Goal: Task Accomplishment & Management: Manage account settings

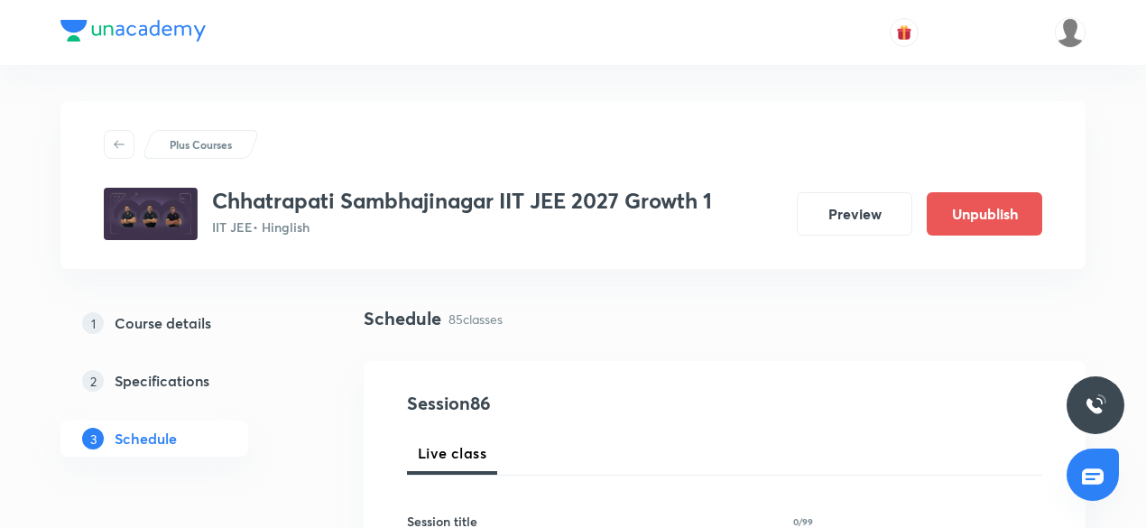
click at [169, 312] on h5 "Course details" at bounding box center [163, 323] width 97 height 22
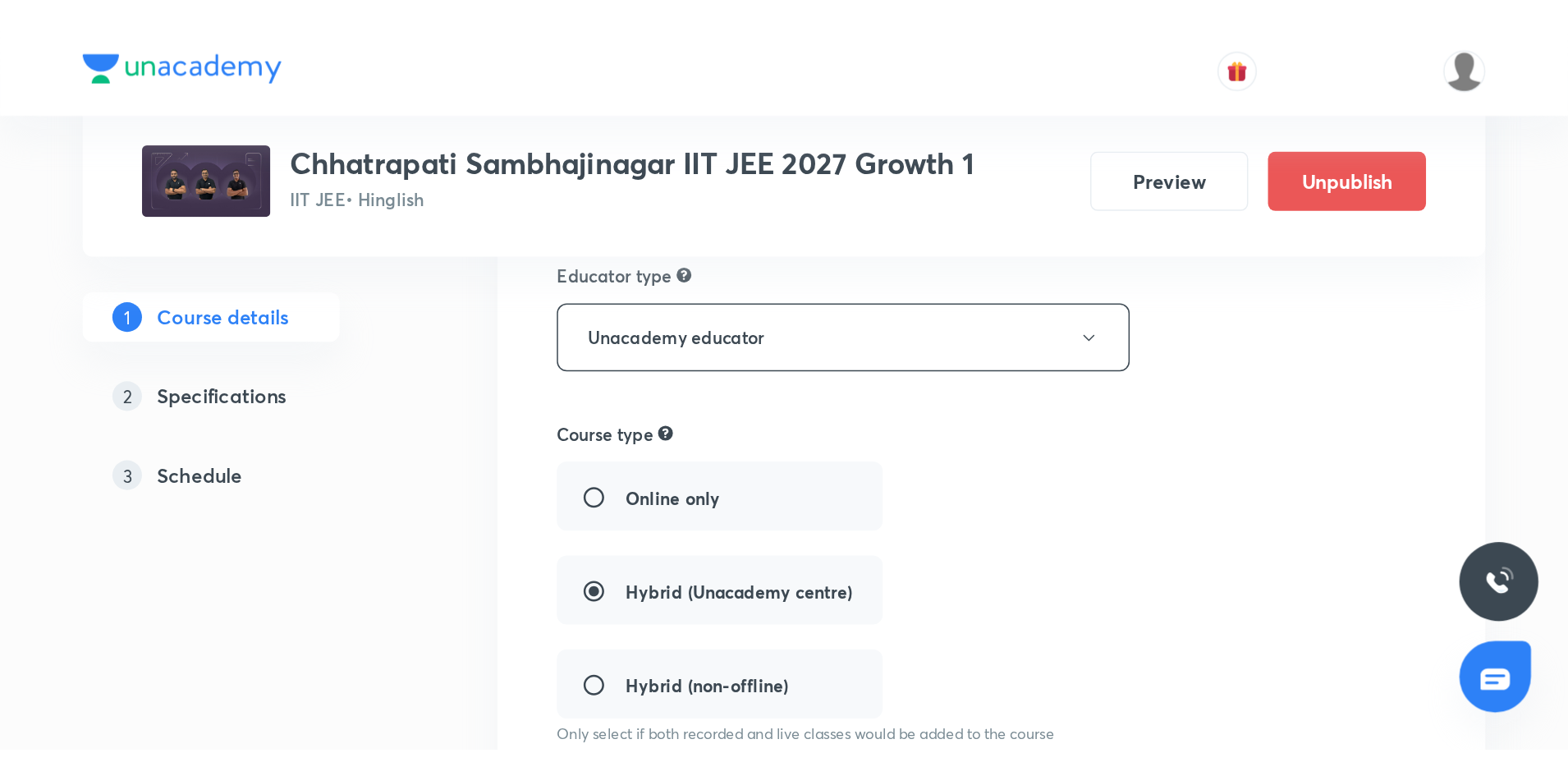
scroll to position [251, 0]
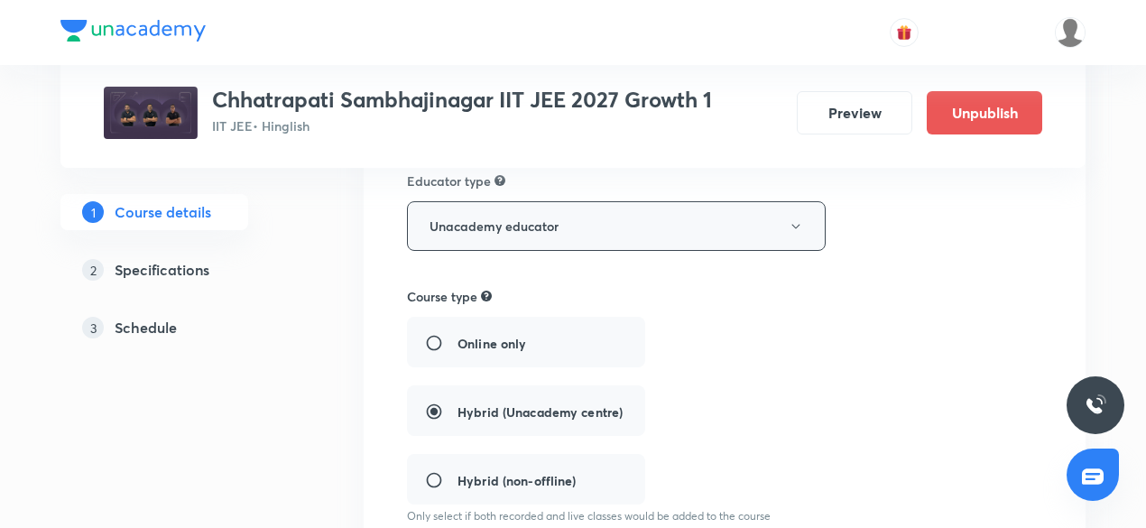
click at [796, 219] on icon "button" at bounding box center [795, 226] width 14 height 14
click at [878, 336] on div "Online only Hybrid (Unacademy centre) Hybrid (non-offline)" at bounding box center [648, 411] width 483 height 188
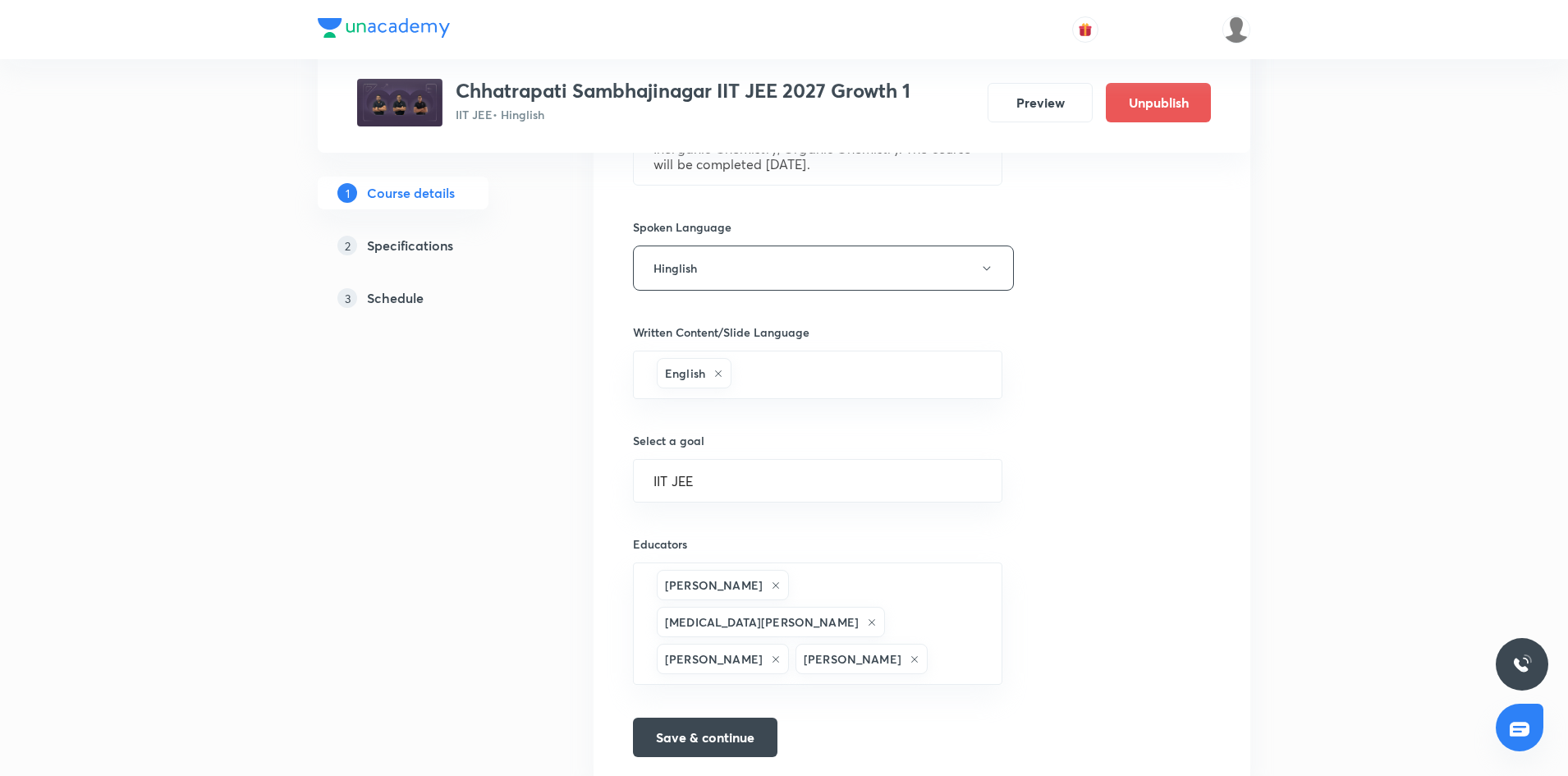
scroll to position [926, 0]
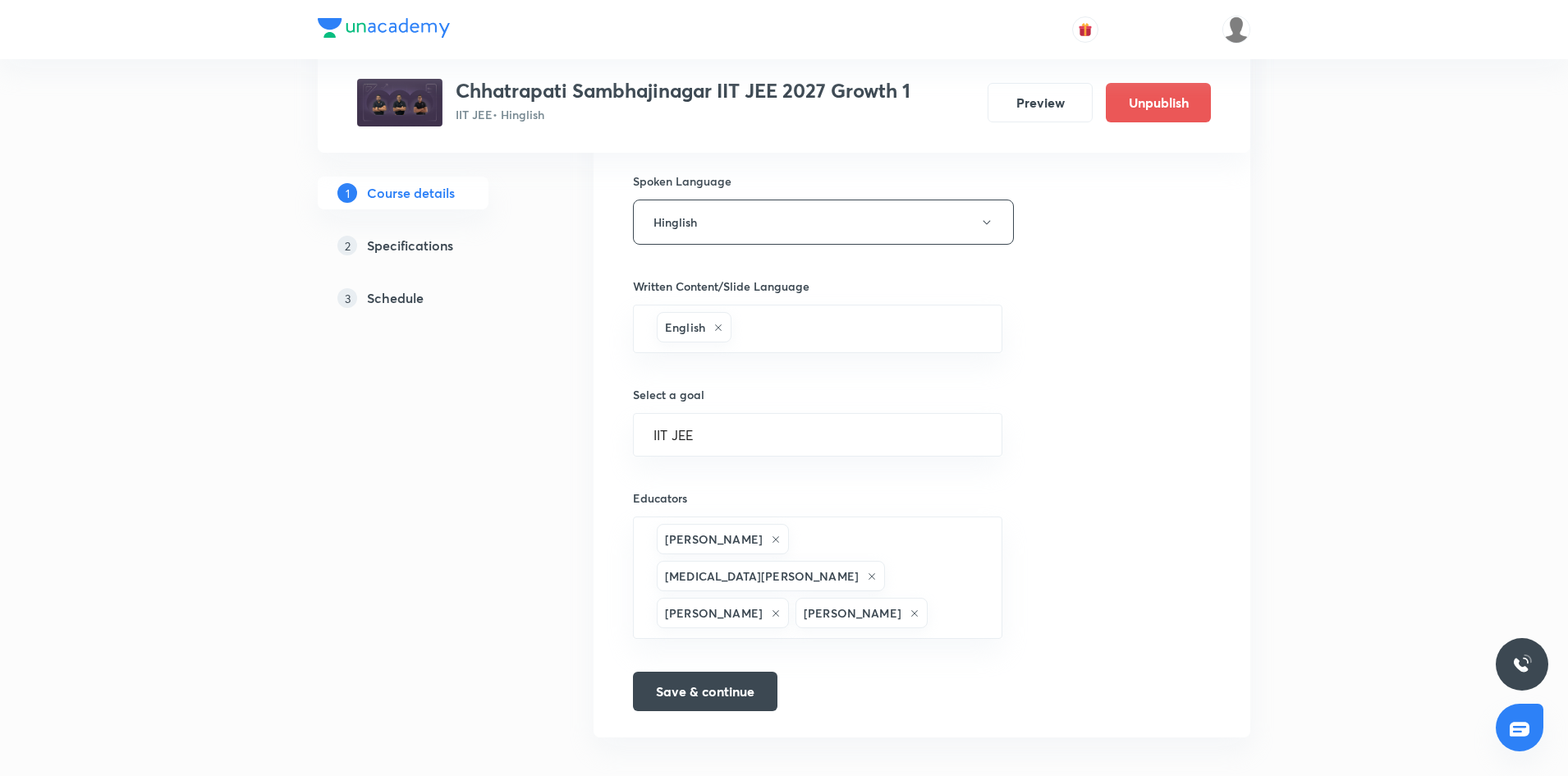
click at [431, 257] on link "2 Specifications" at bounding box center [429, 246] width 223 height 33
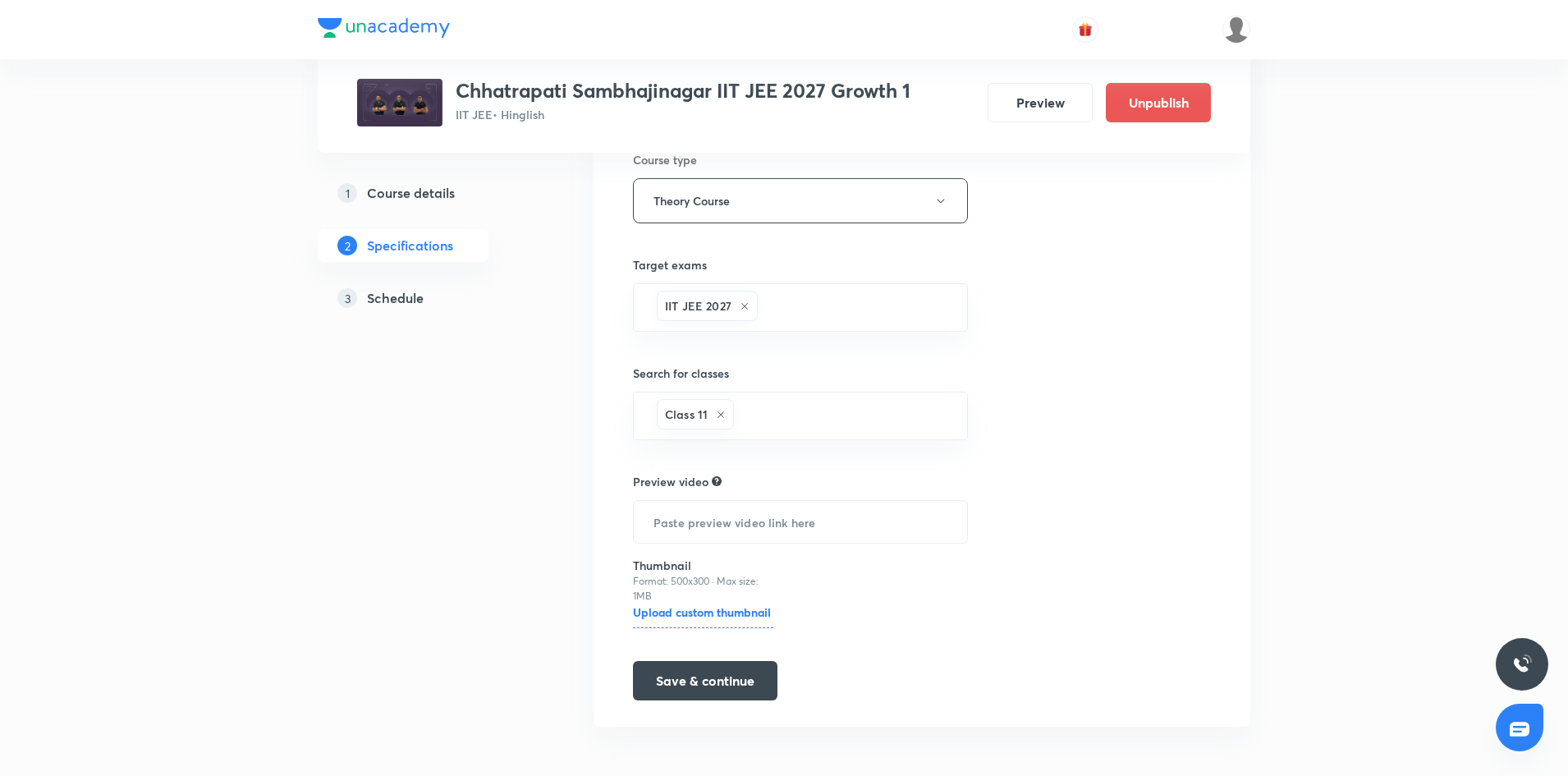
scroll to position [281, 0]
click at [428, 311] on link "3 Schedule" at bounding box center [429, 297] width 223 height 33
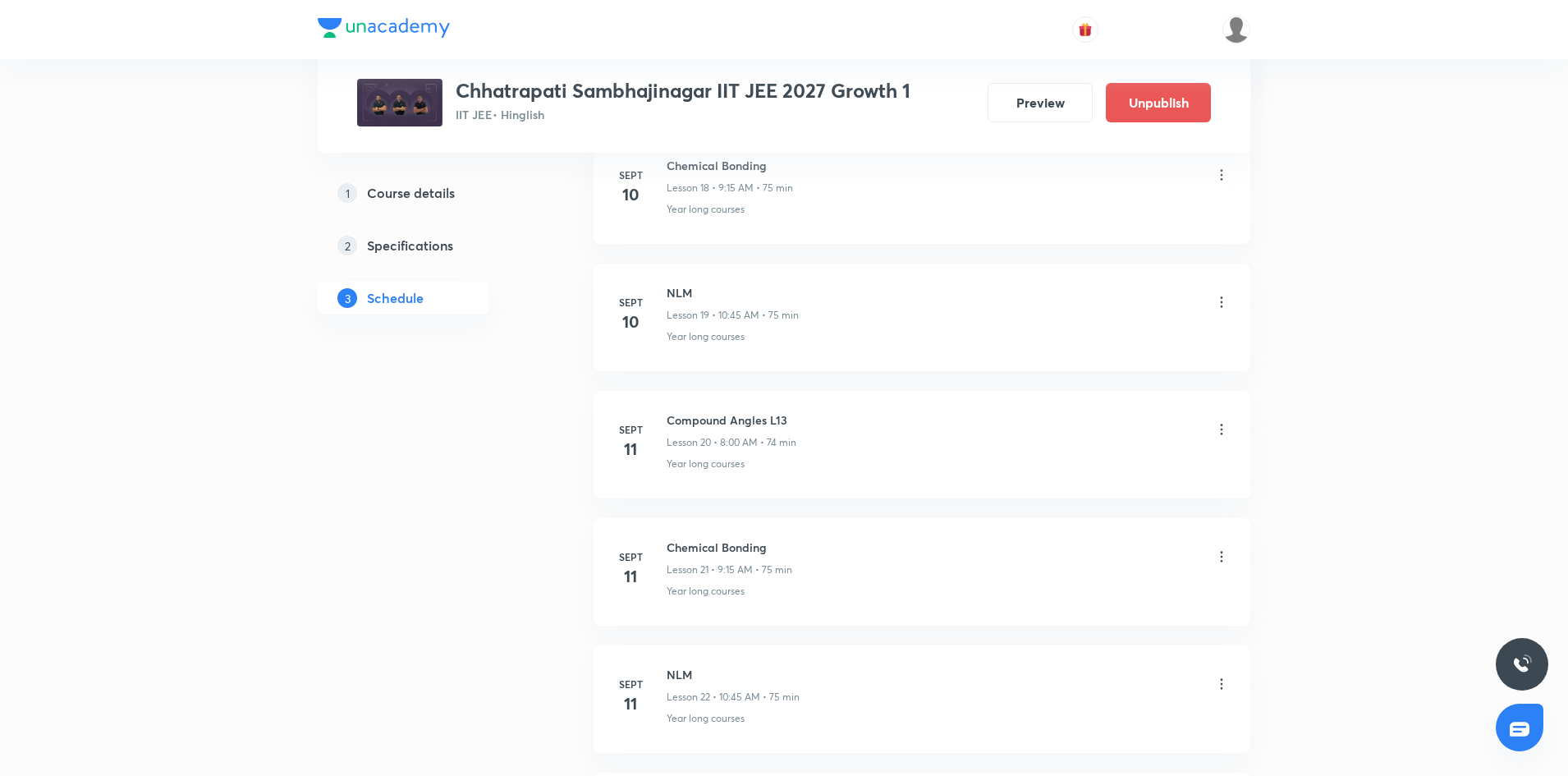
scroll to position [3386, 0]
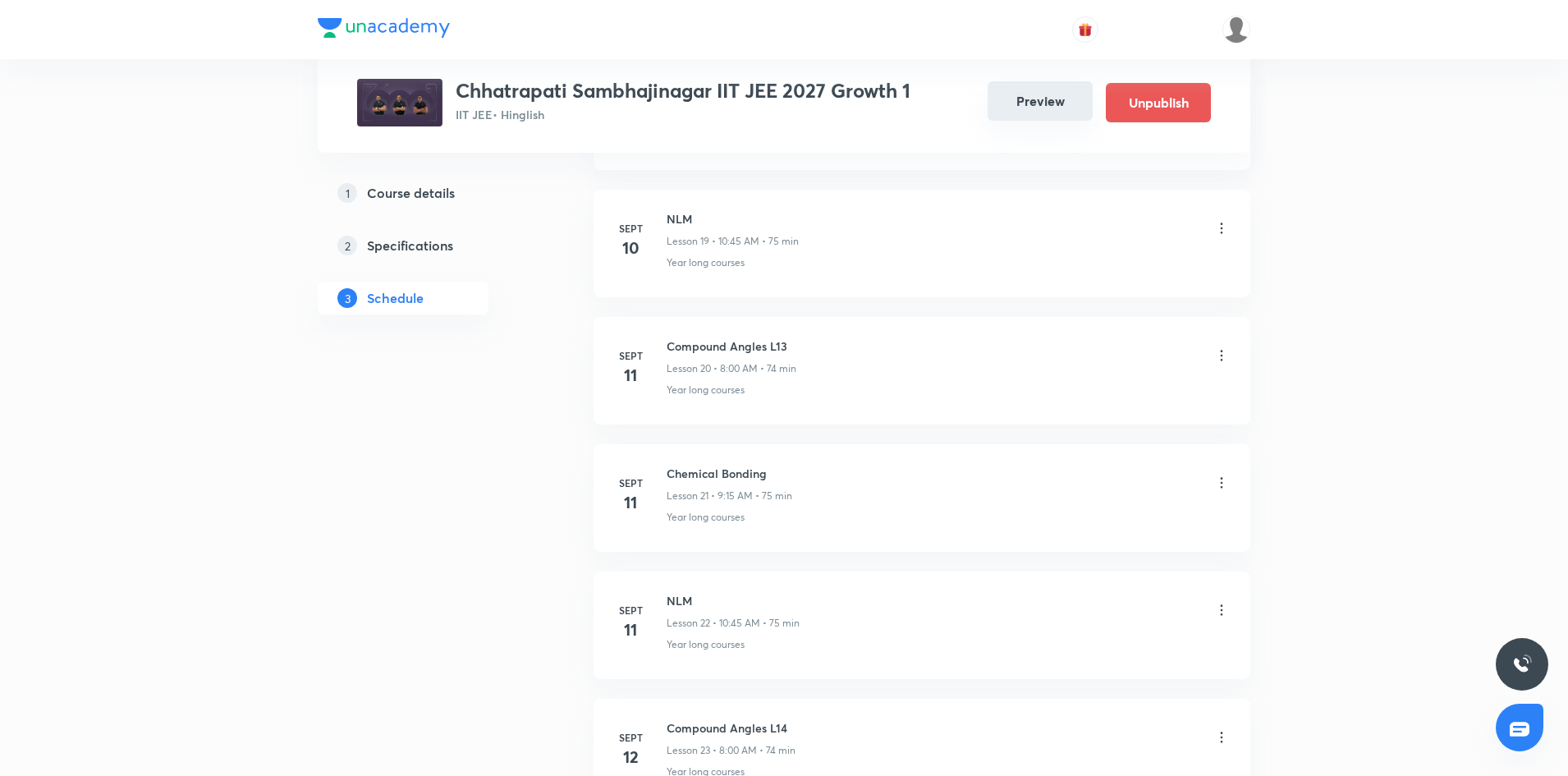
click at [1024, 110] on button "Preview" at bounding box center [1039, 100] width 105 height 39
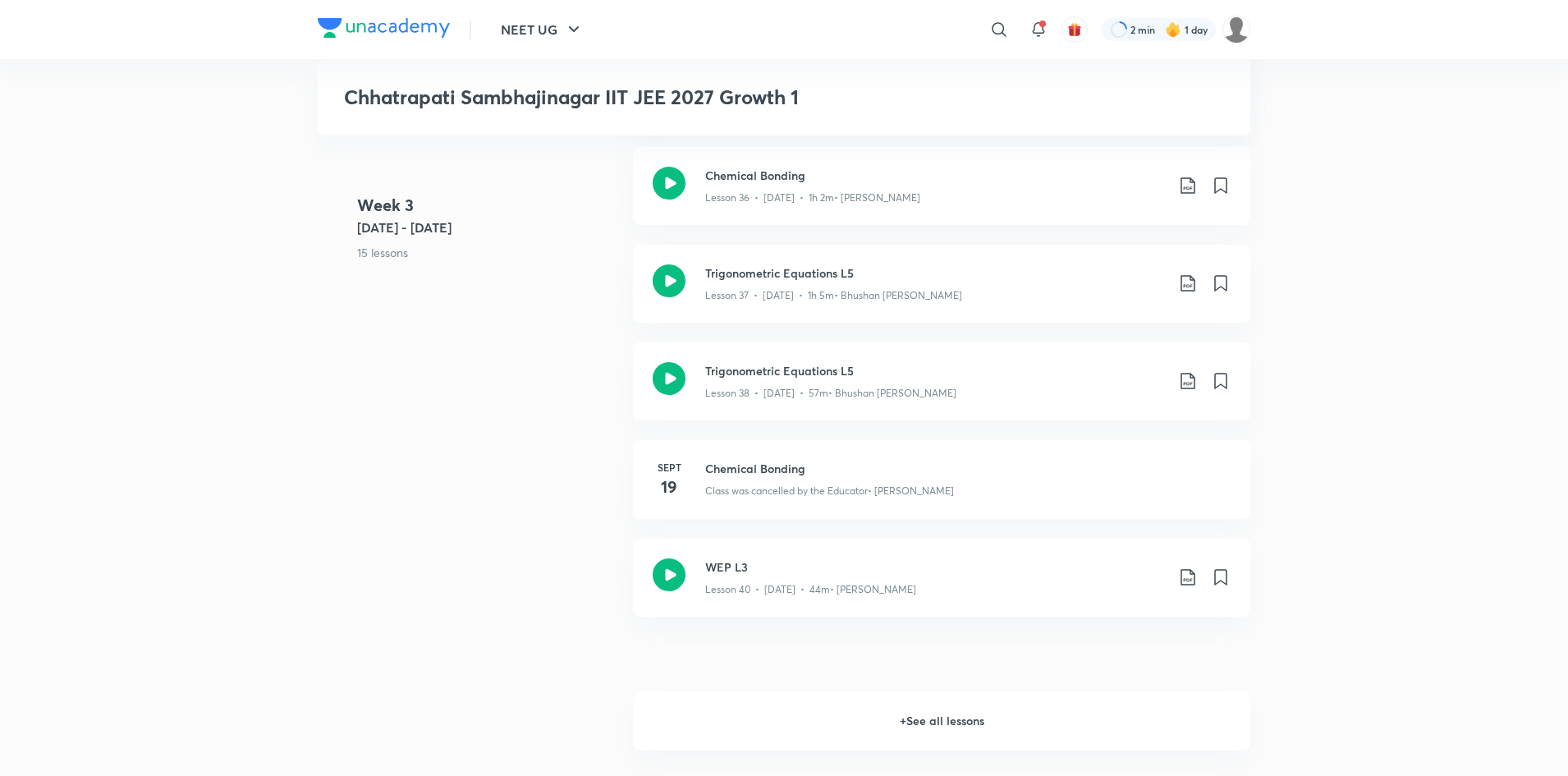
scroll to position [4335, 0]
drag, startPoint x: 806, startPoint y: 96, endPoint x: 329, endPoint y: 113, distance: 477.3
click at [329, 113] on div "Chhatrapati Sambhajinagar IIT JEE 2027 Growth 1" at bounding box center [784, 97] width 933 height 76
copy h3 "Chhatrapati Sambhajinagar IIT JEE 2027 Growth 1"
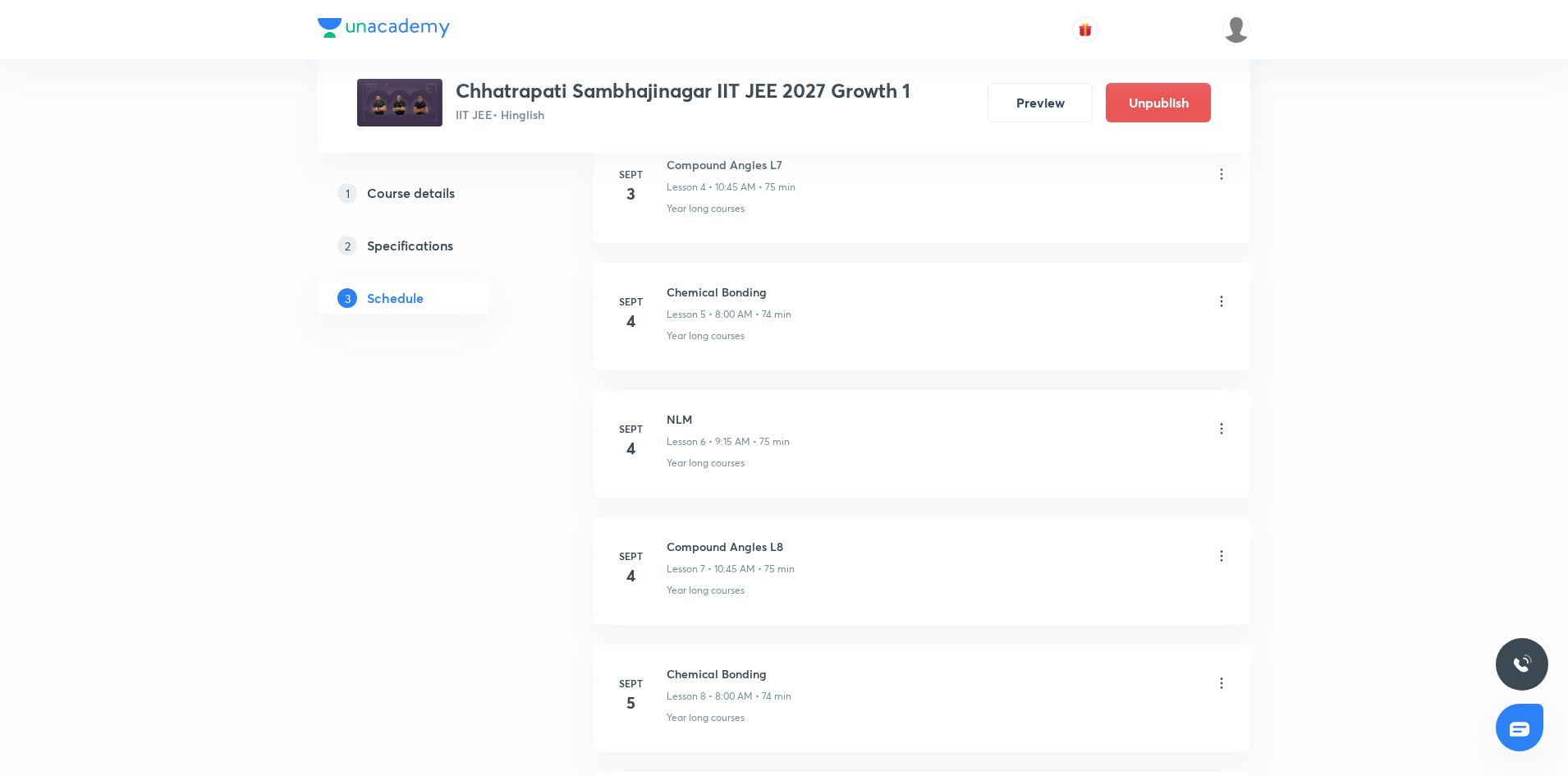
scroll to position [1552, 0]
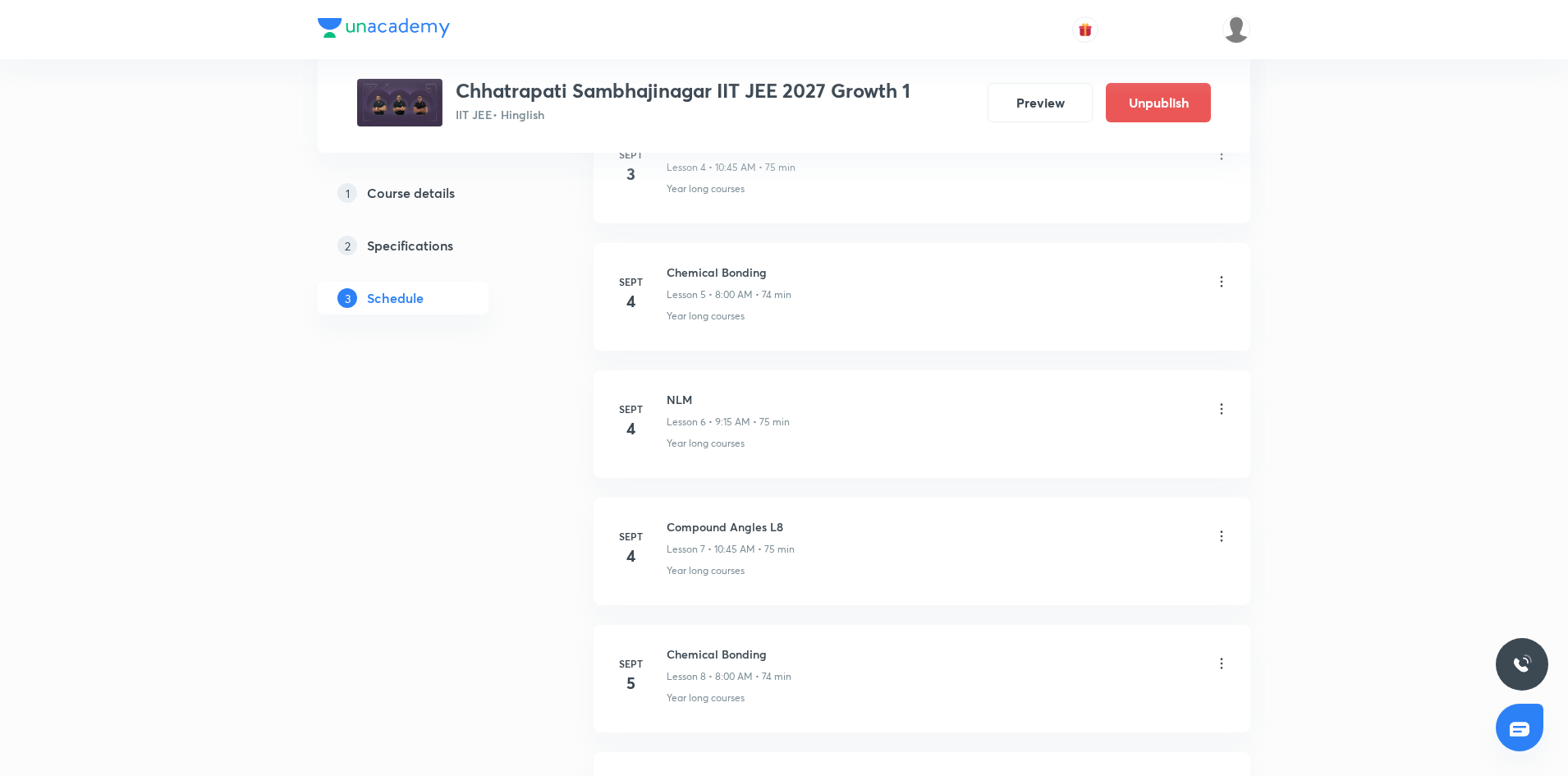
click at [1042, 407] on icon at bounding box center [1221, 408] width 16 height 16
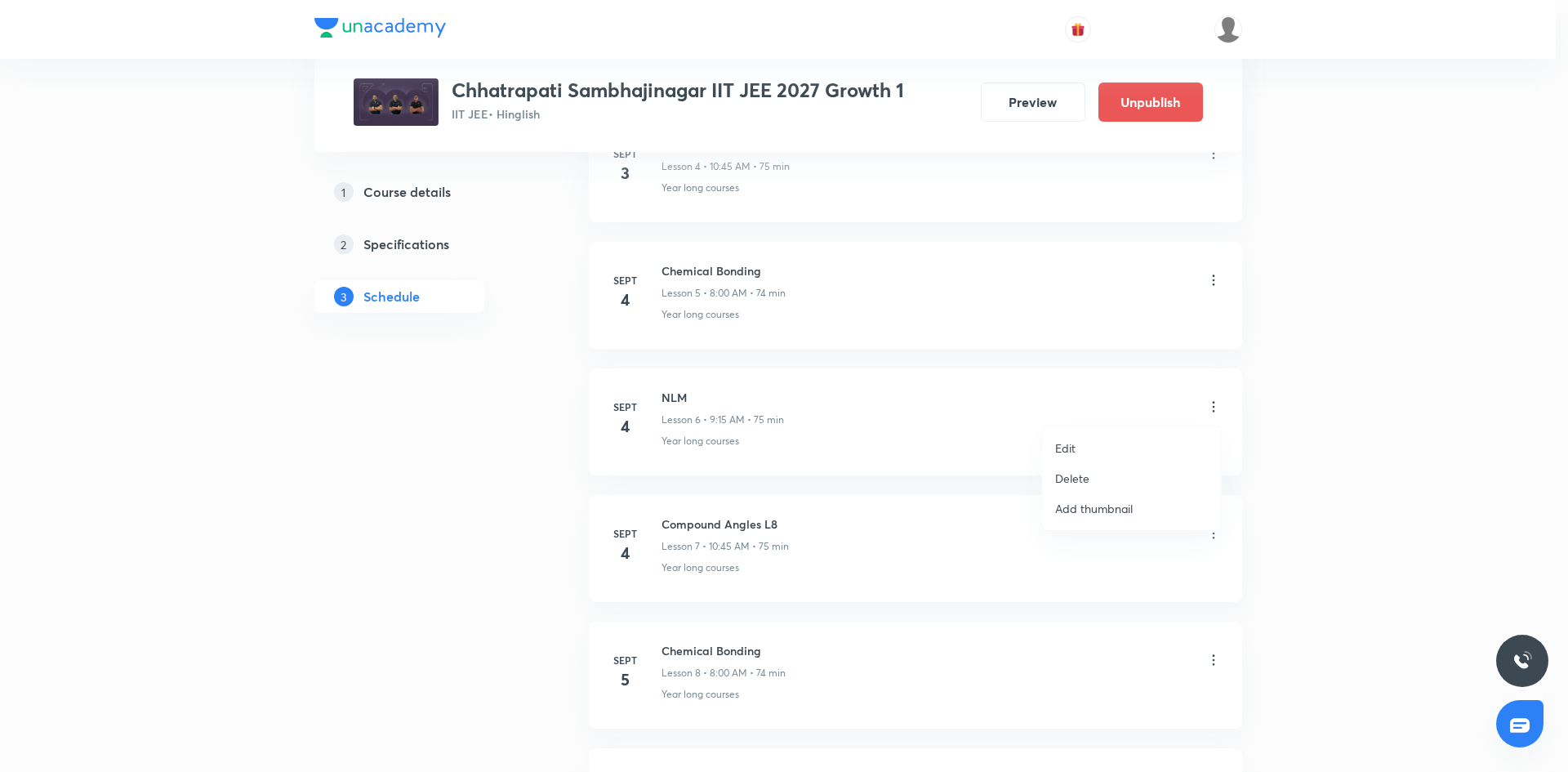
click at [1037, 442] on li "Edit" at bounding box center [1132, 447] width 179 height 30
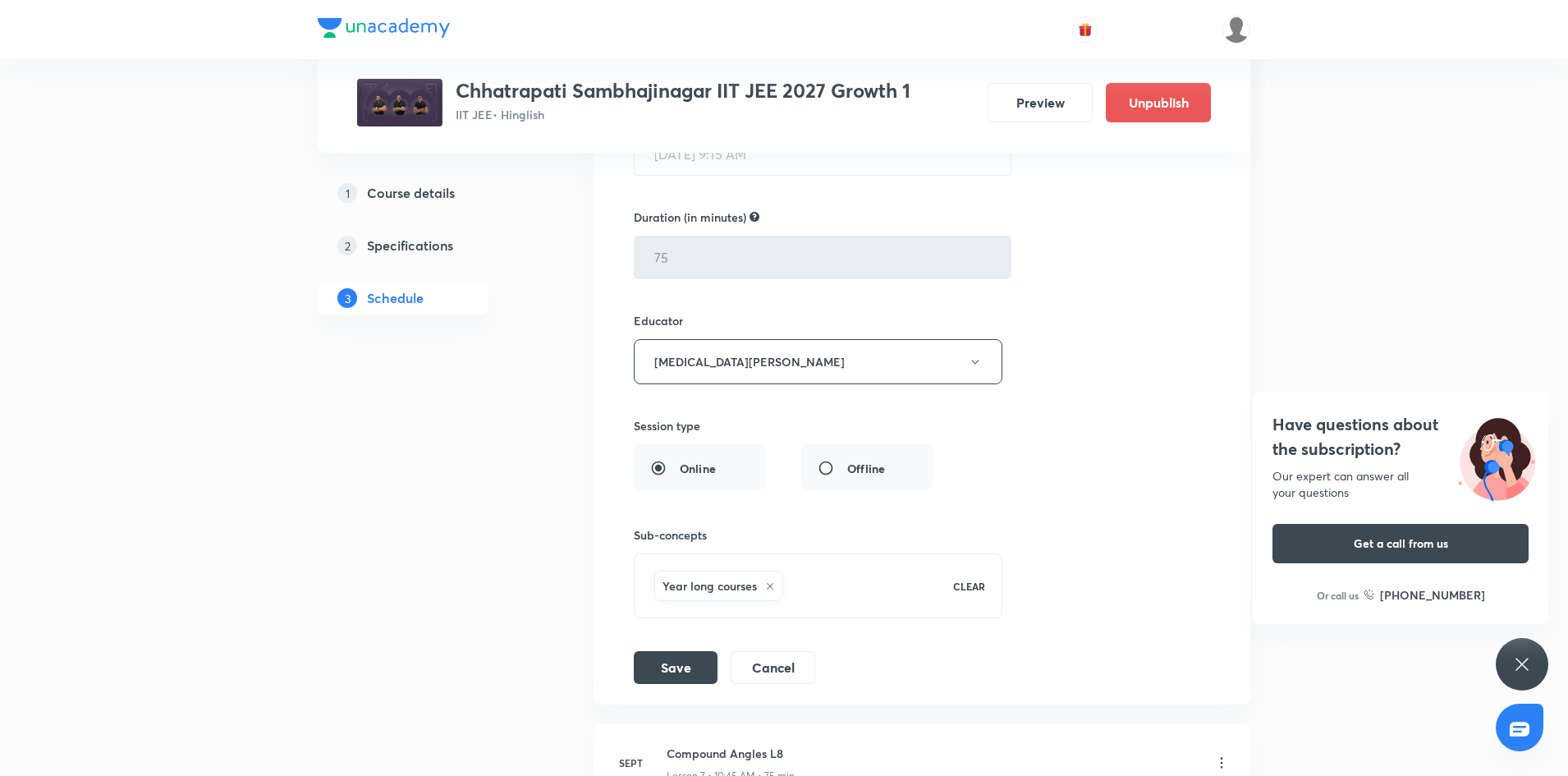
scroll to position [1071, 0]
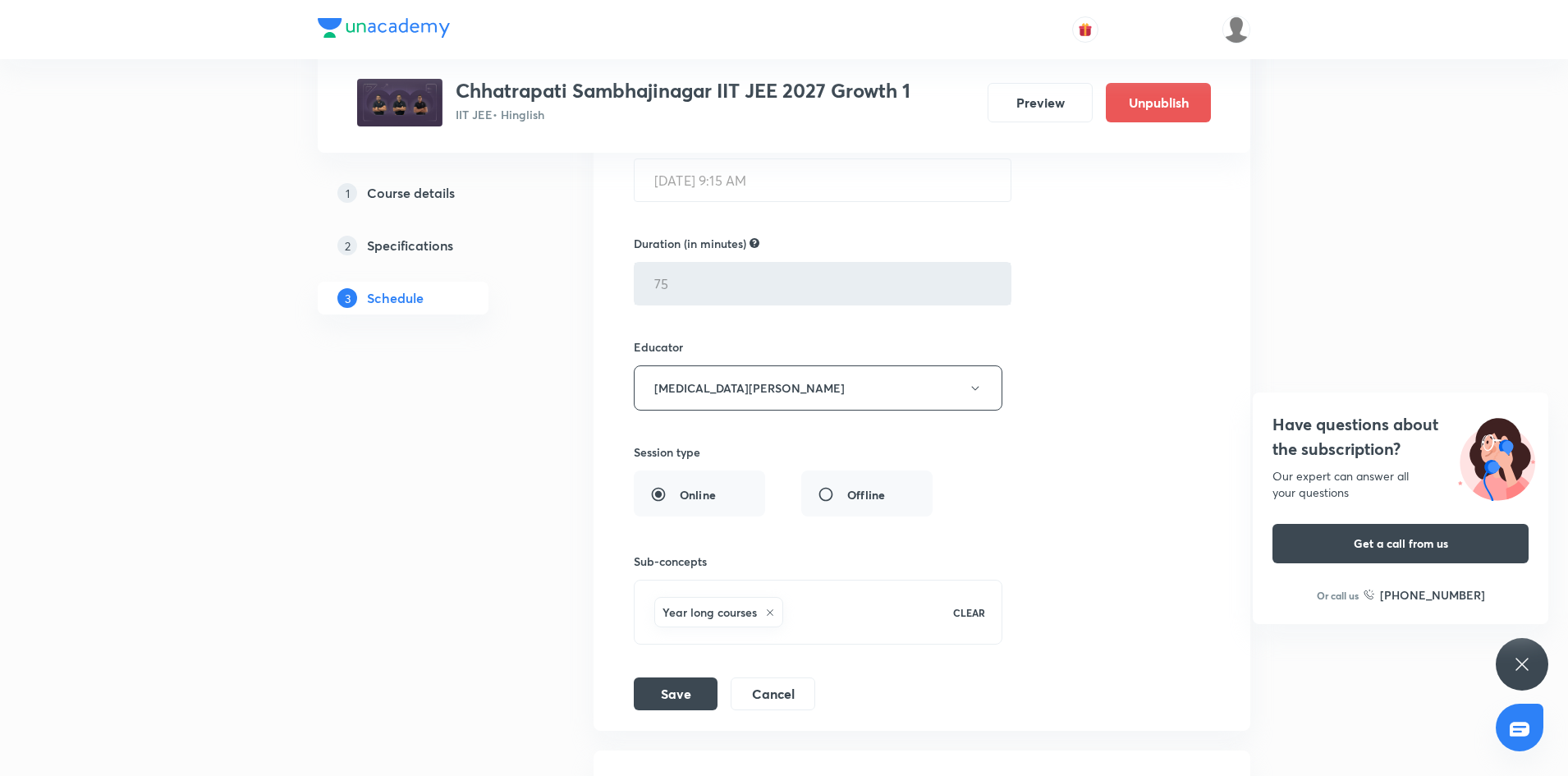
click at [1042, 479] on icon at bounding box center [1522, 664] width 20 height 20
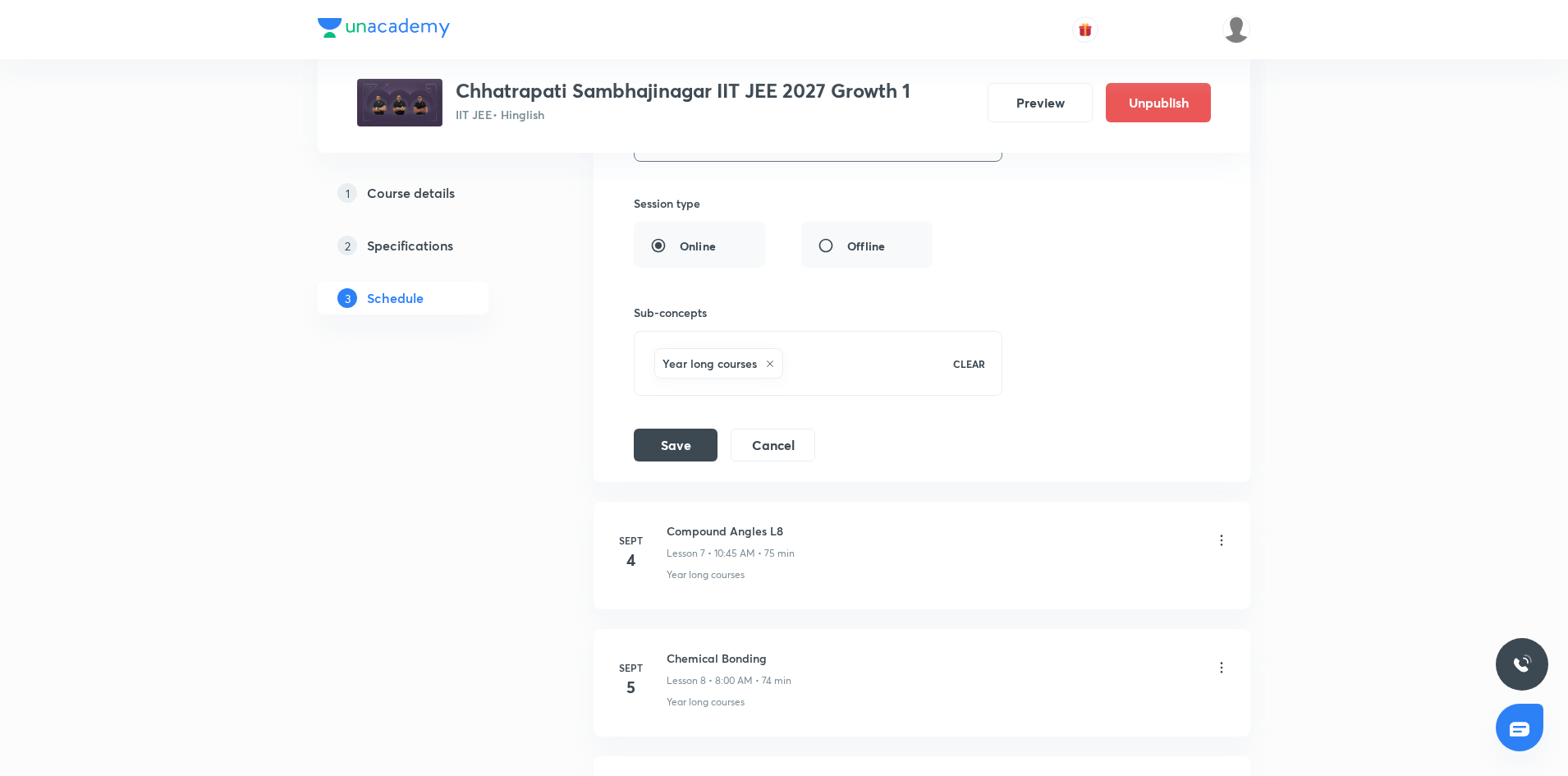
scroll to position [1321, 0]
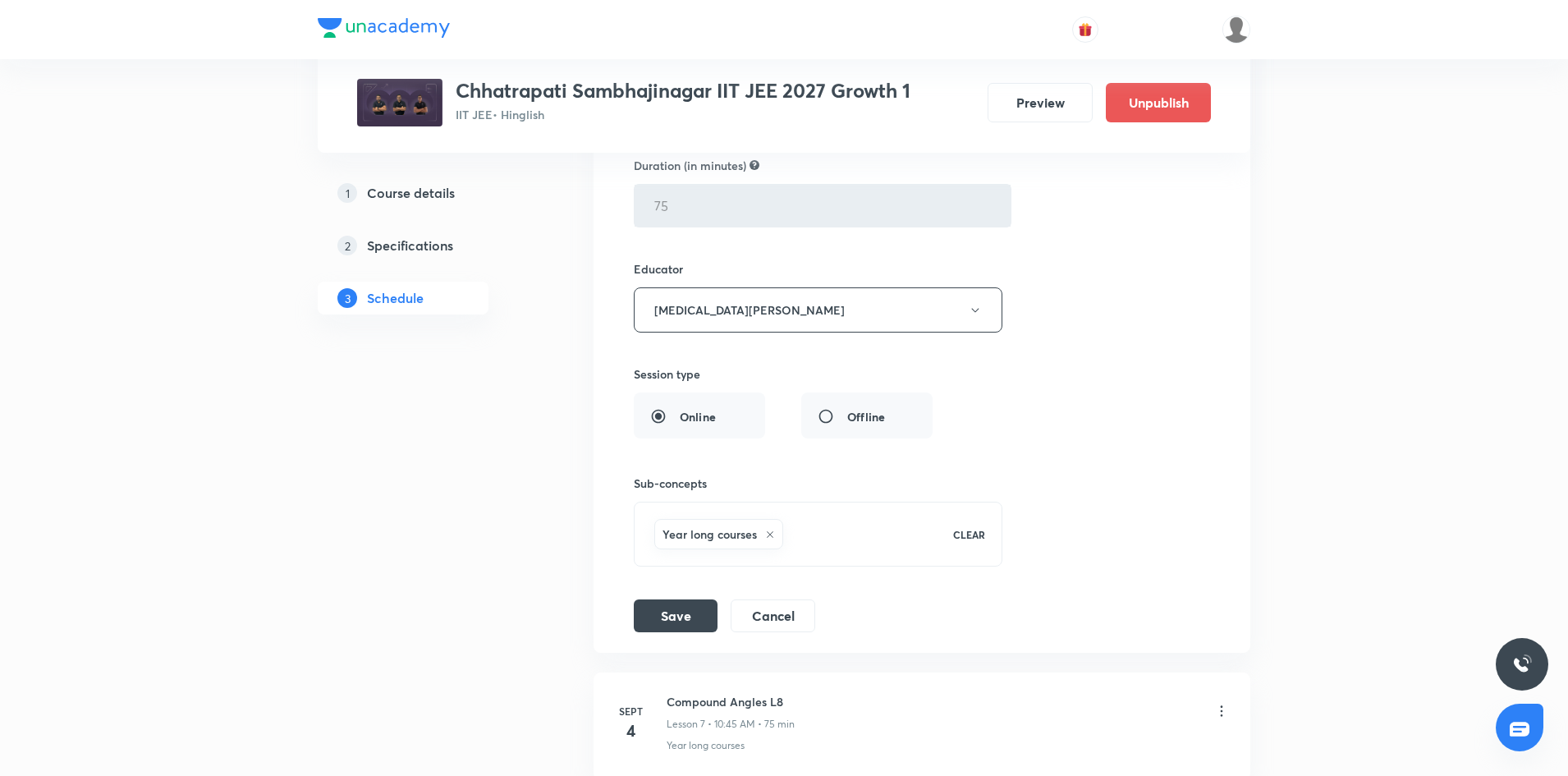
scroll to position [1154, 0]
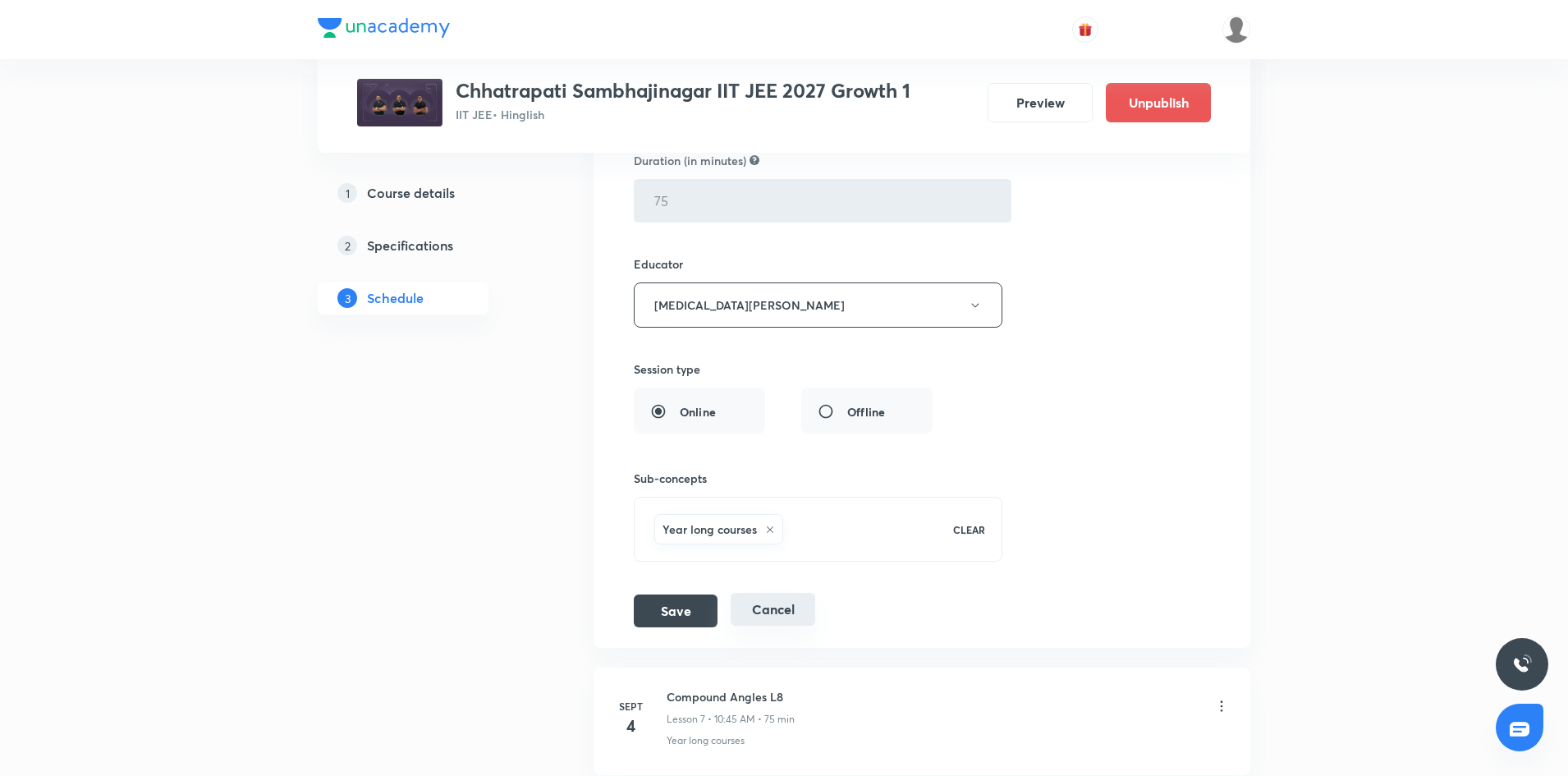
click at [776, 479] on button "Cancel" at bounding box center [773, 609] width 85 height 33
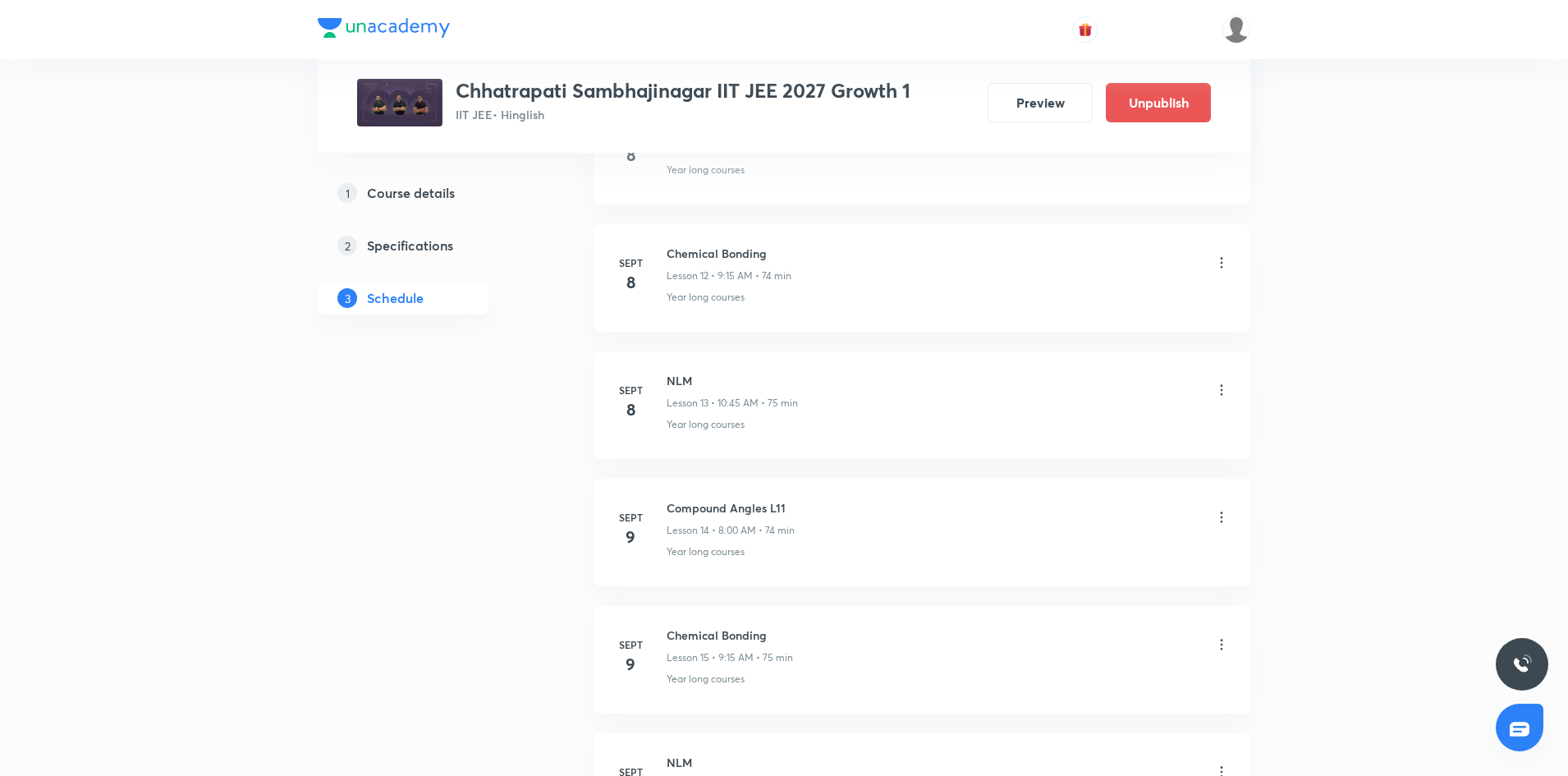
scroll to position [1603, 0]
click at [1042, 388] on icon at bounding box center [1221, 389] width 16 height 16
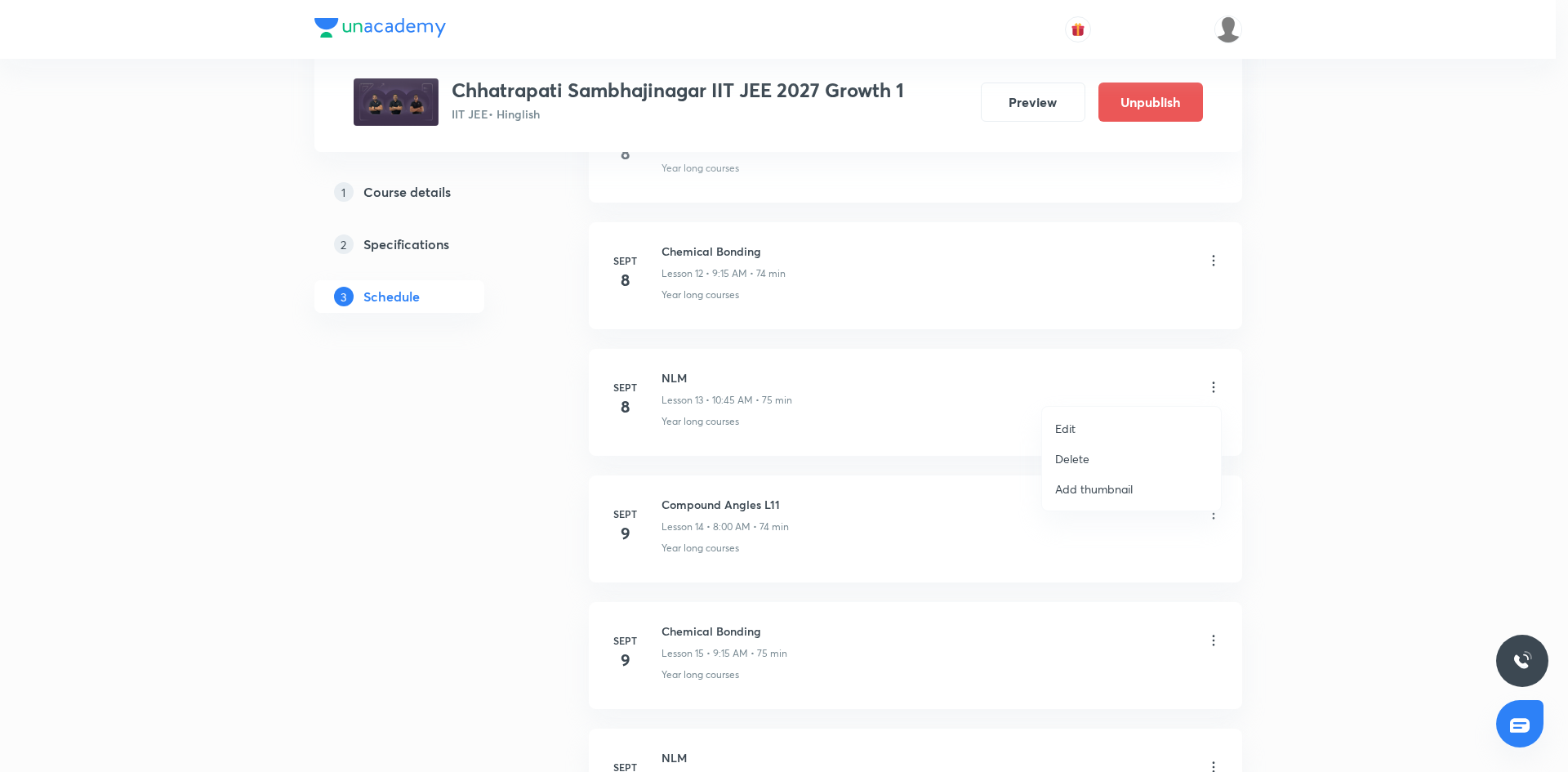
click at [1037, 424] on li "Edit" at bounding box center [1132, 427] width 179 height 30
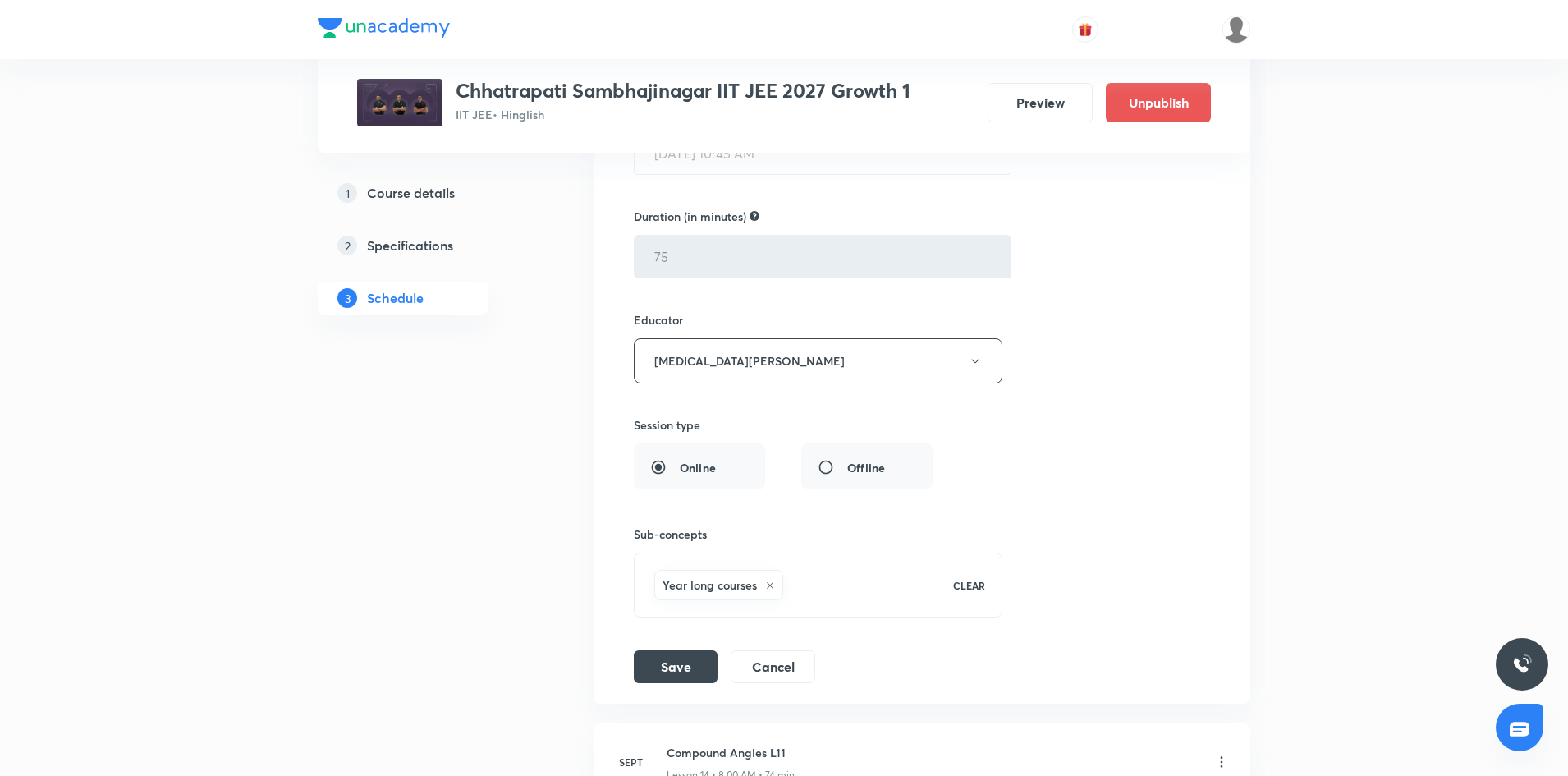
scroll to position [1988, 0]
click at [385, 194] on h5 "Course details" at bounding box center [410, 193] width 88 height 20
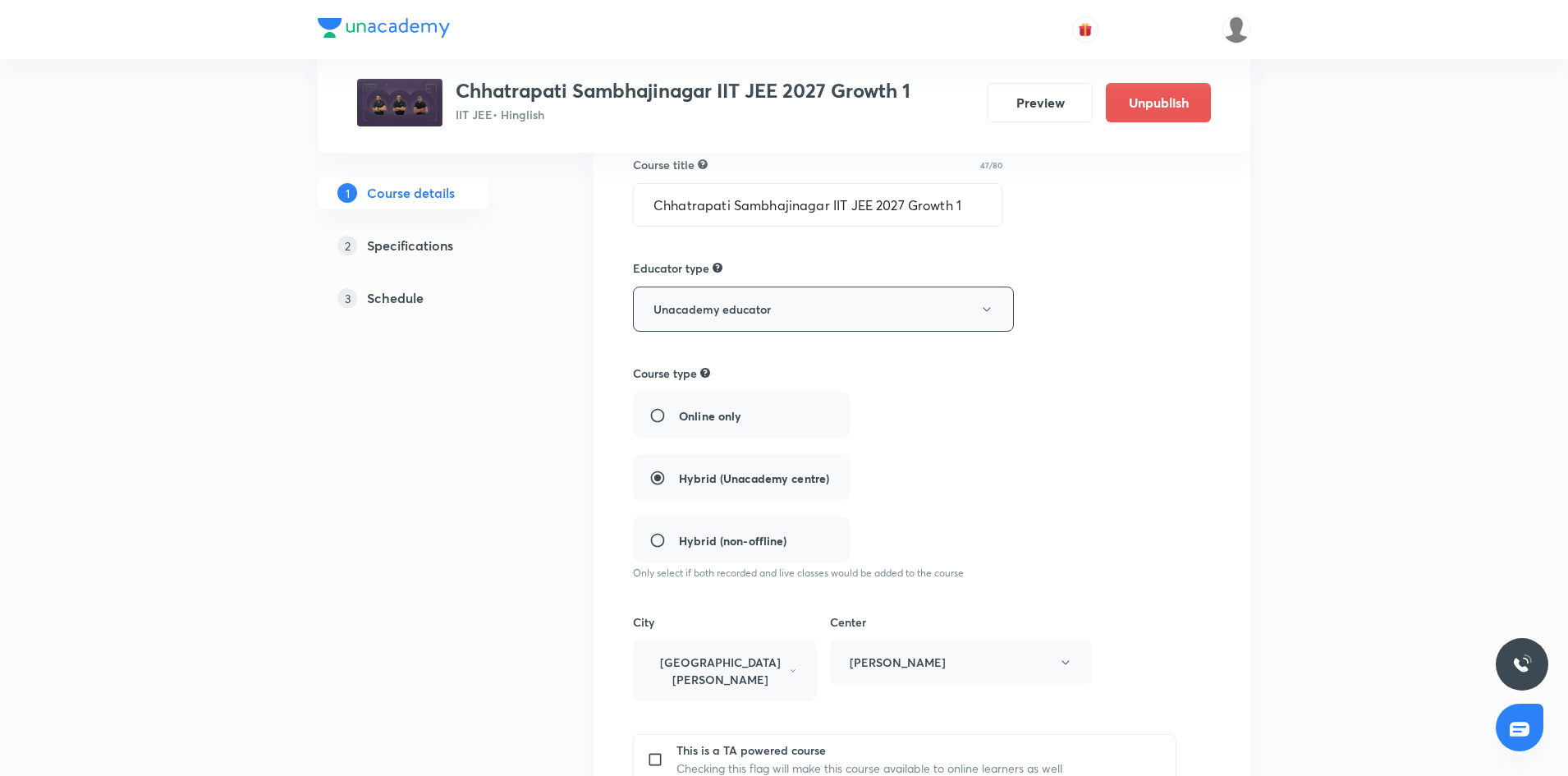
scroll to position [163, 0]
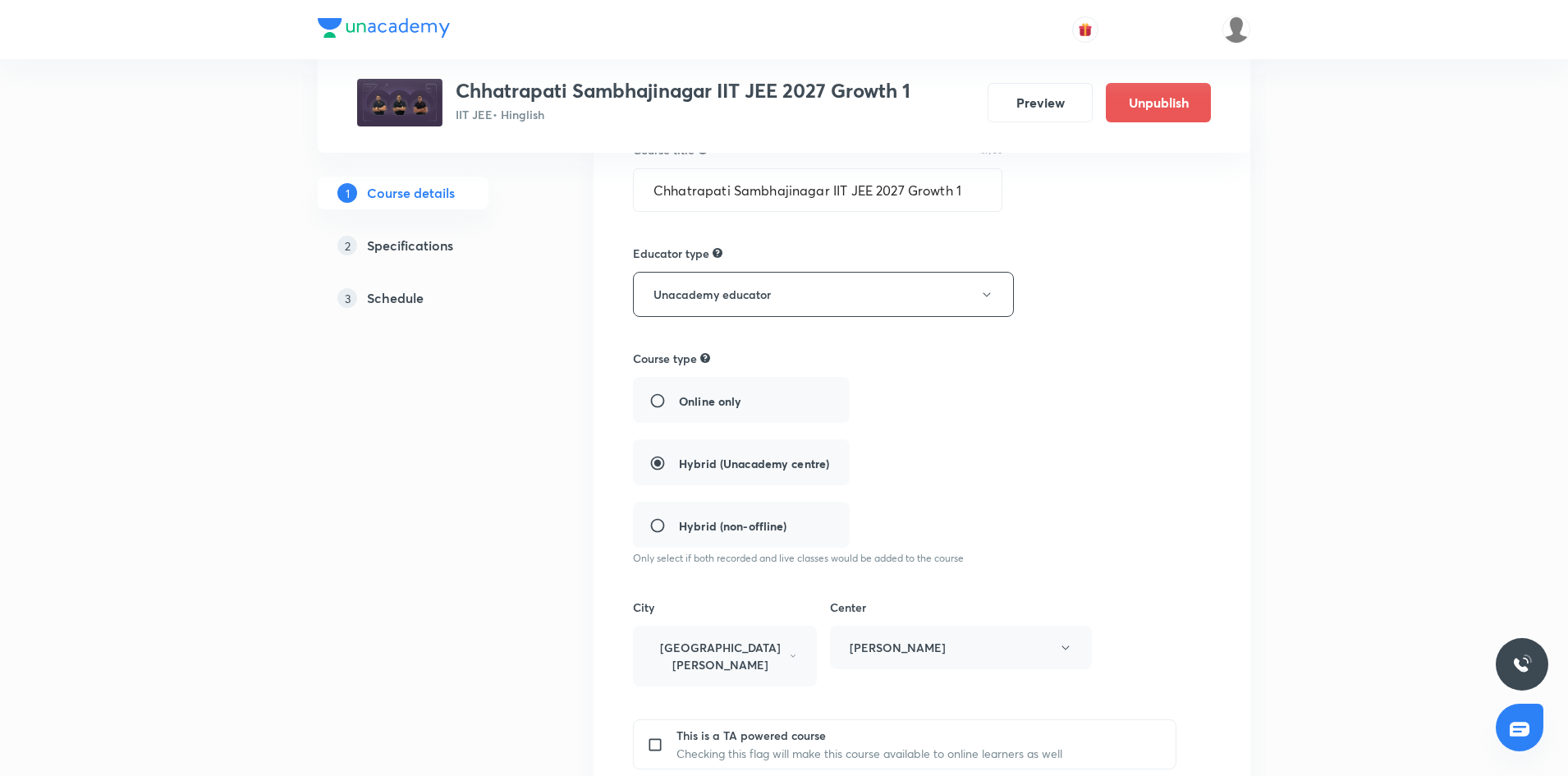
click at [407, 299] on h5 "Schedule" at bounding box center [395, 298] width 56 height 20
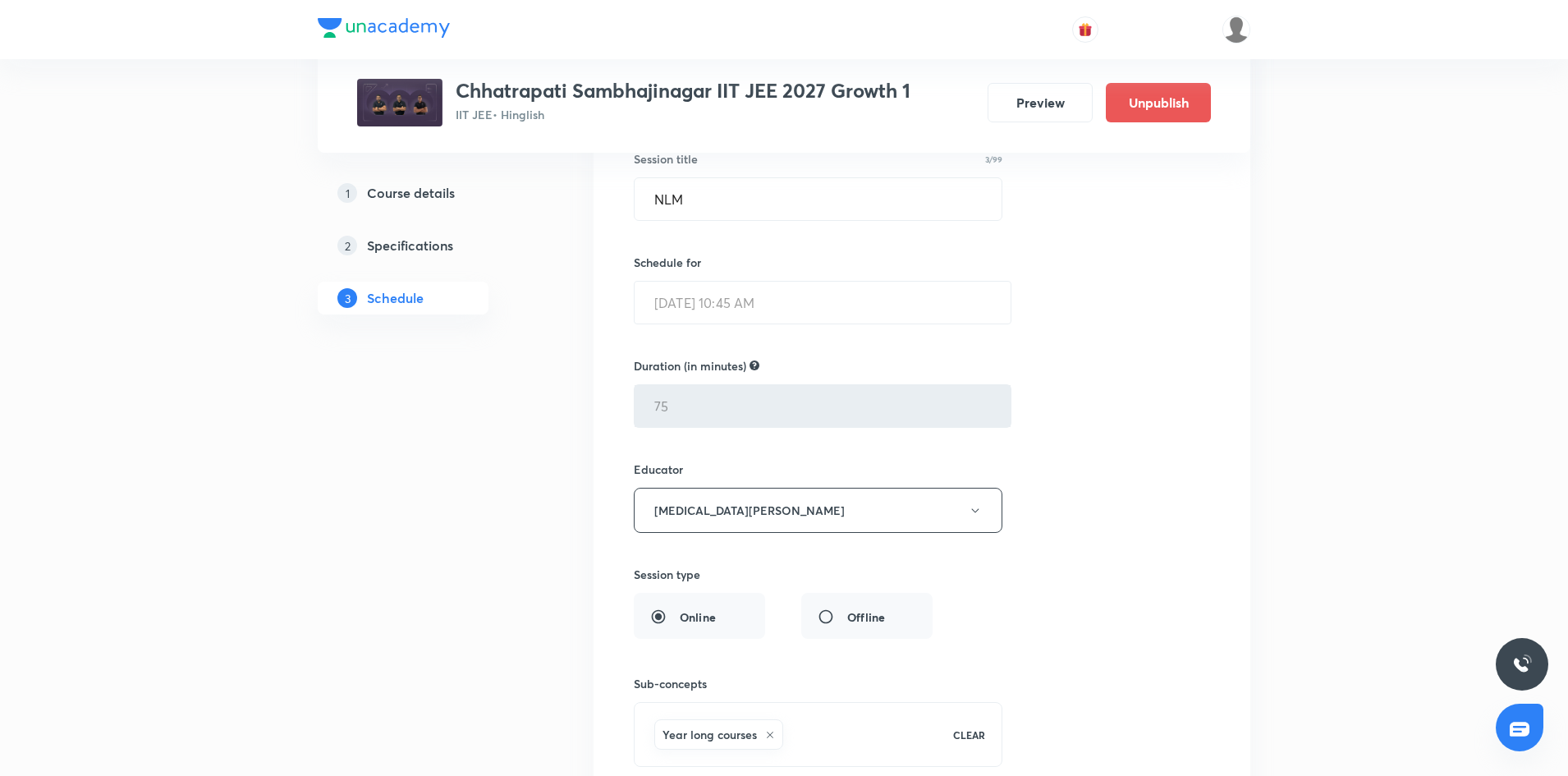
scroll to position [314, 0]
drag, startPoint x: 616, startPoint y: 471, endPoint x: 569, endPoint y: -71, distance: 544.0
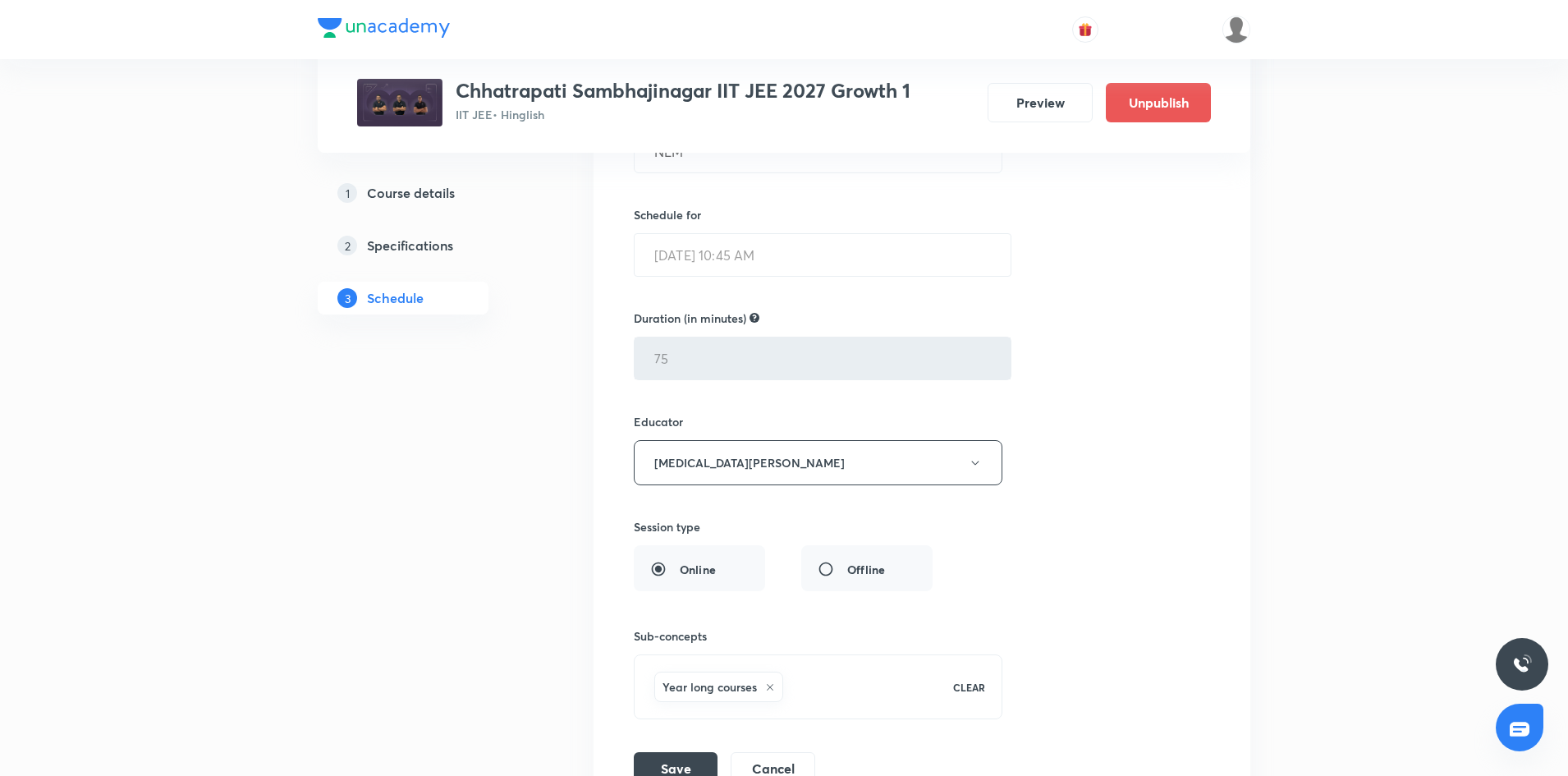
scroll to position [361, 0]
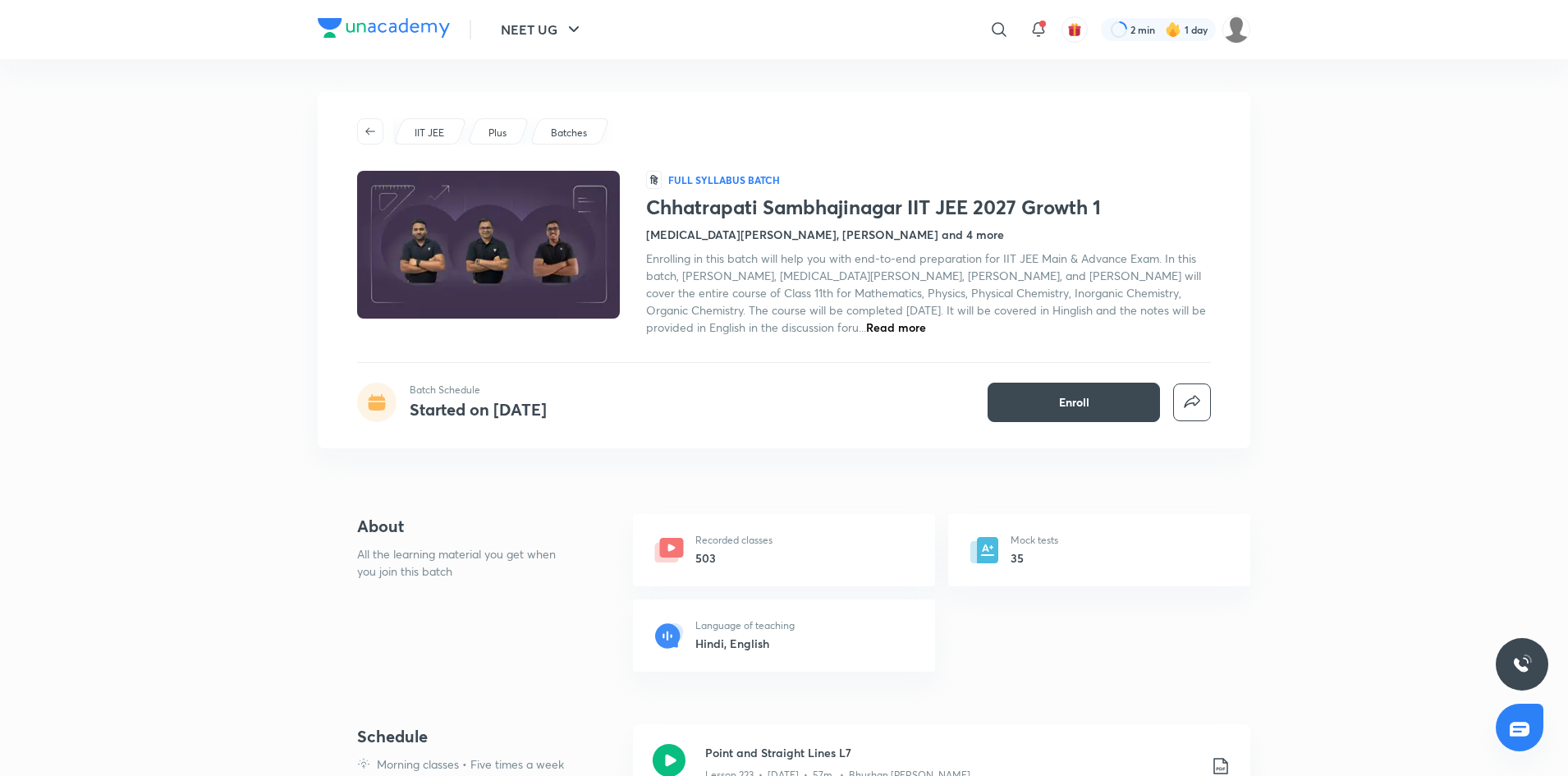
click at [866, 323] on span "Read more" at bounding box center [896, 327] width 60 height 15
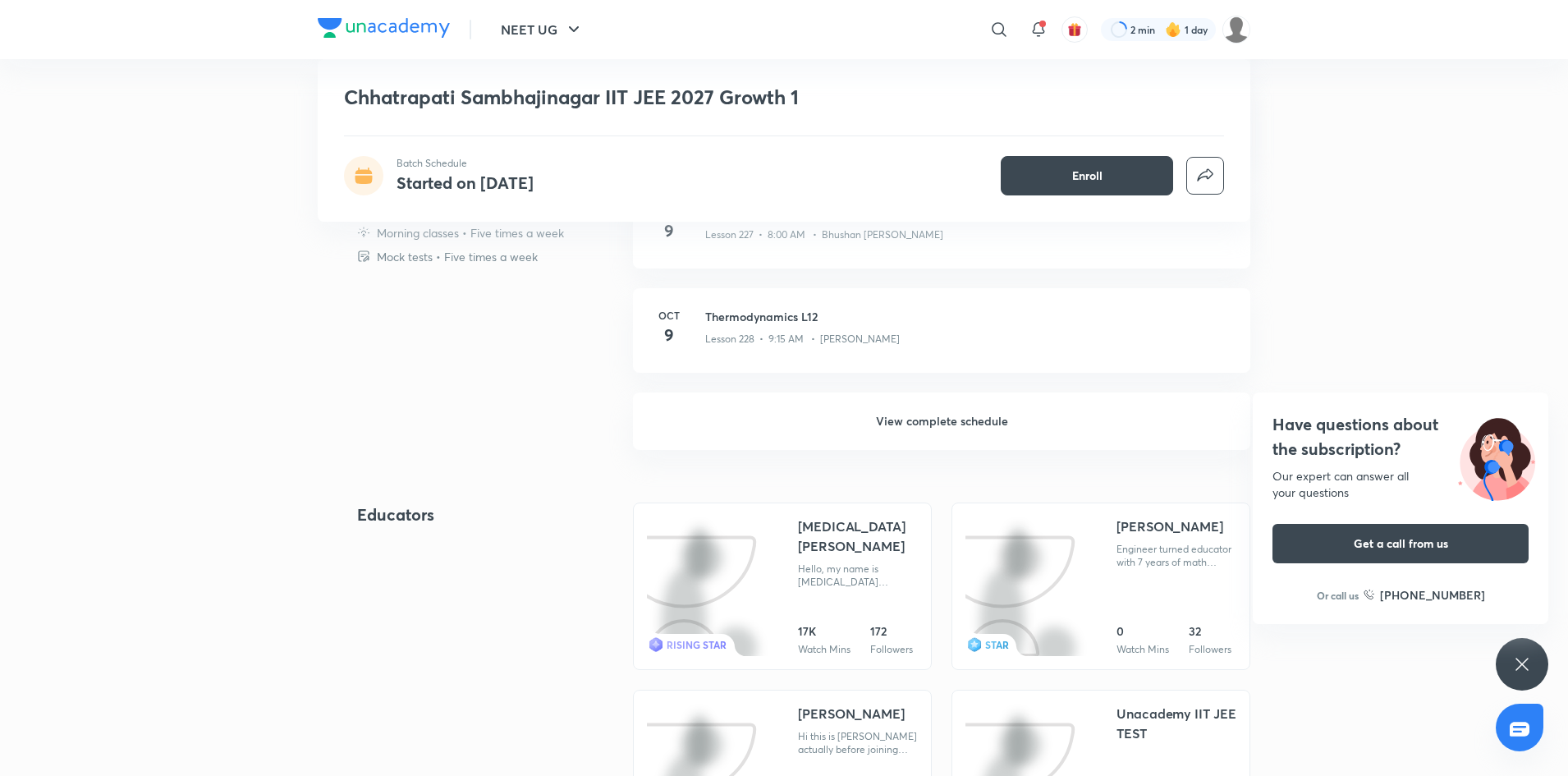
scroll to position [967, 0]
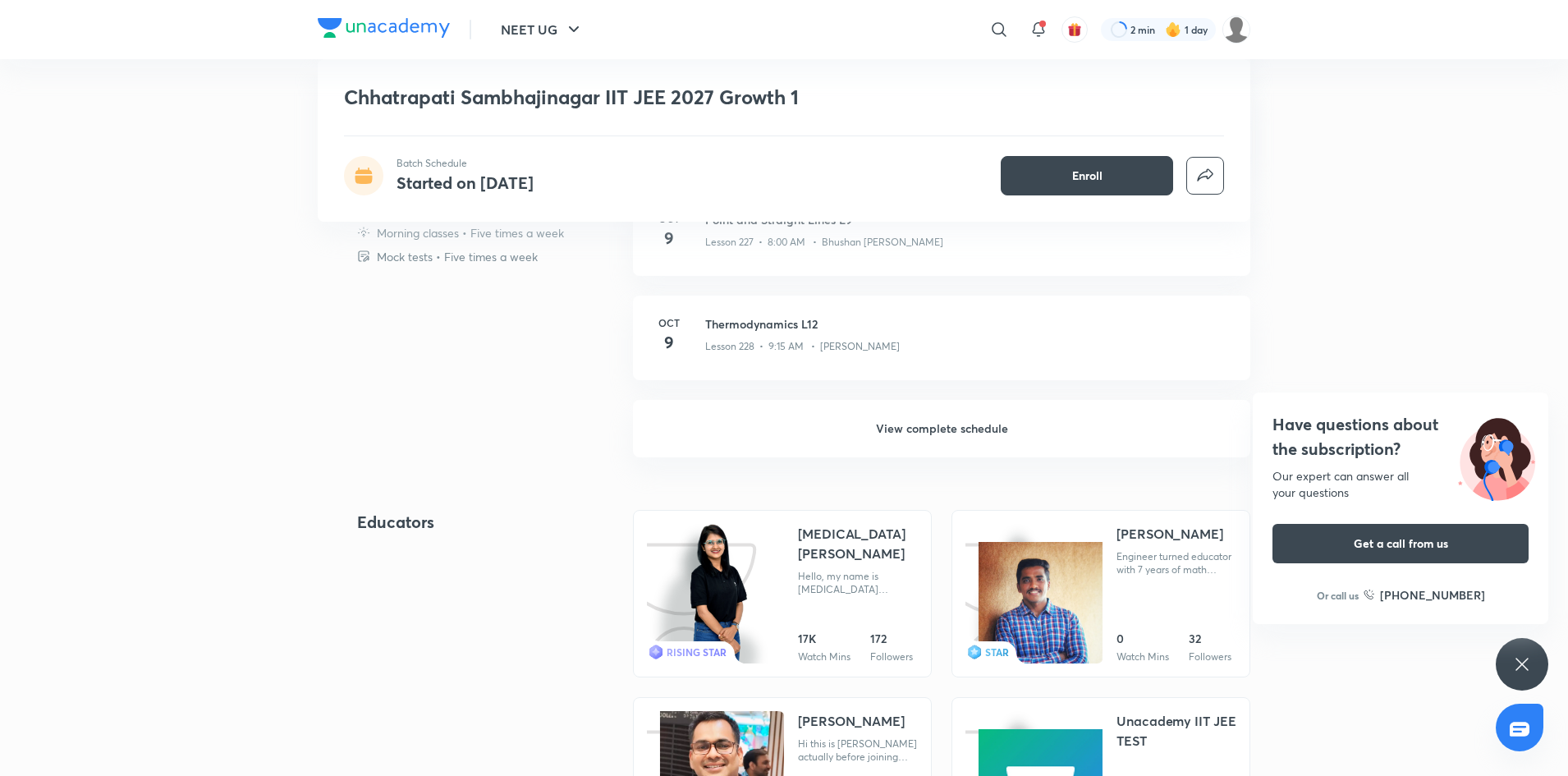
click at [873, 431] on h6 "View complete schedule" at bounding box center [942, 428] width 617 height 57
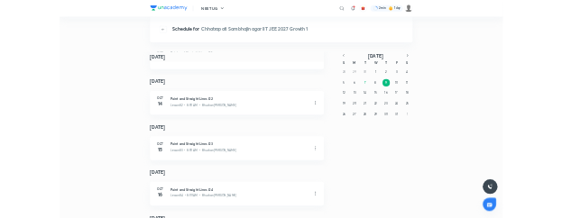
scroll to position [1299, 0]
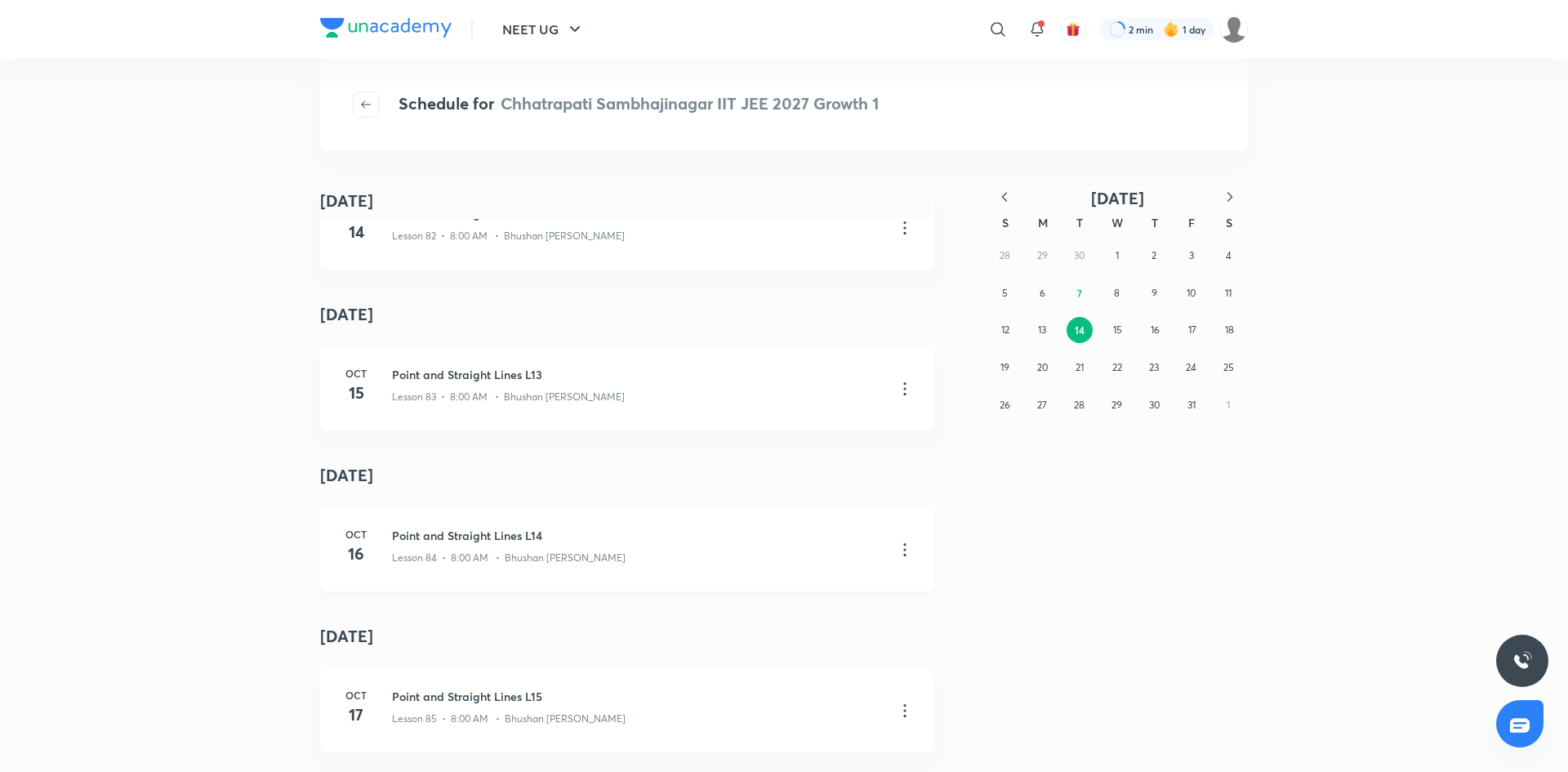
click at [495, 529] on h3 "Point and Straight Lines L14" at bounding box center [636, 535] width 490 height 17
click at [482, 527] on h3 "Point and Straight Lines L14" at bounding box center [636, 535] width 490 height 17
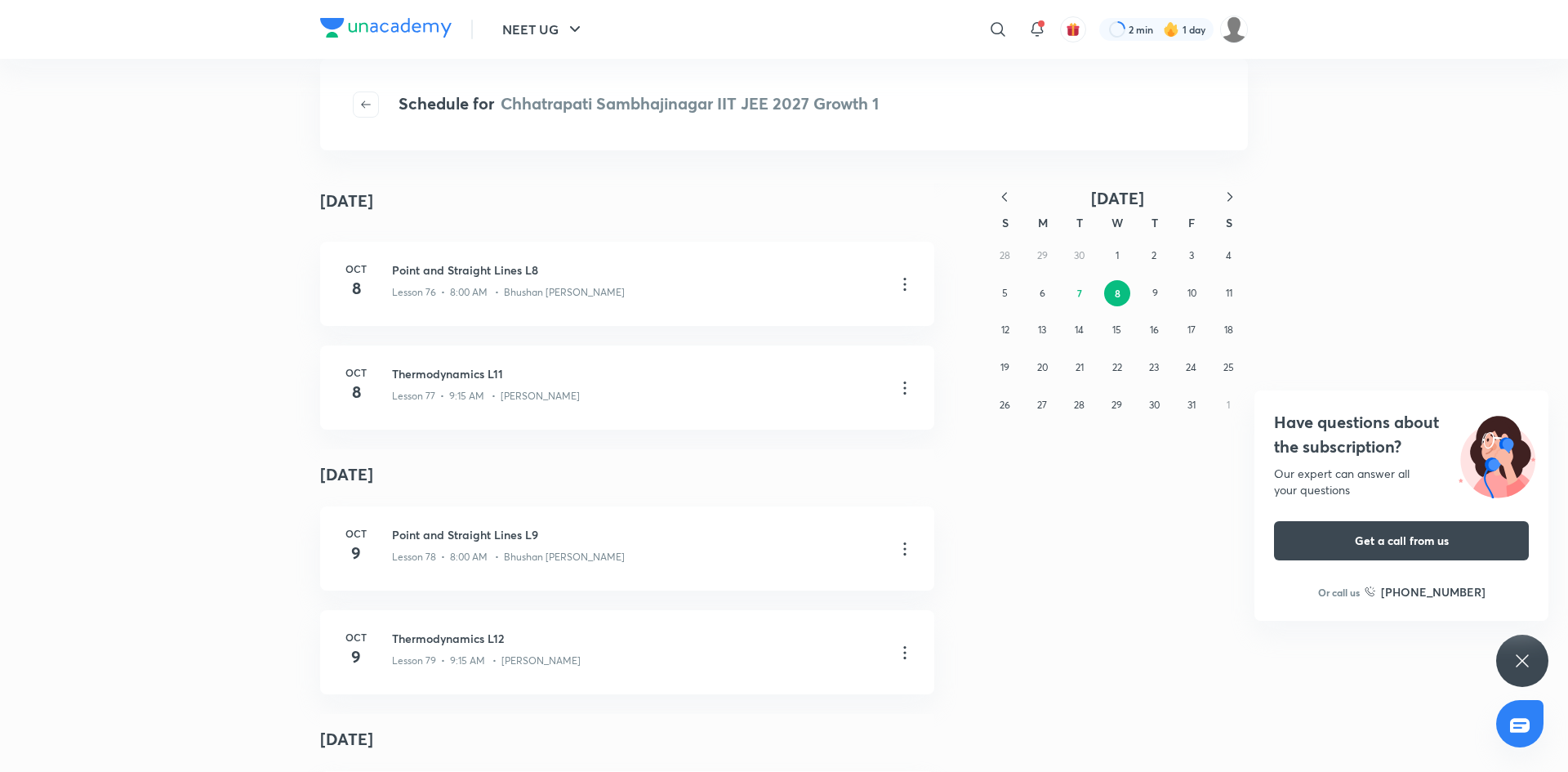
scroll to position [257, 0]
click at [903, 548] on icon at bounding box center [905, 548] width 20 height 20
click at [859, 481] on div at bounding box center [784, 386] width 1568 height 772
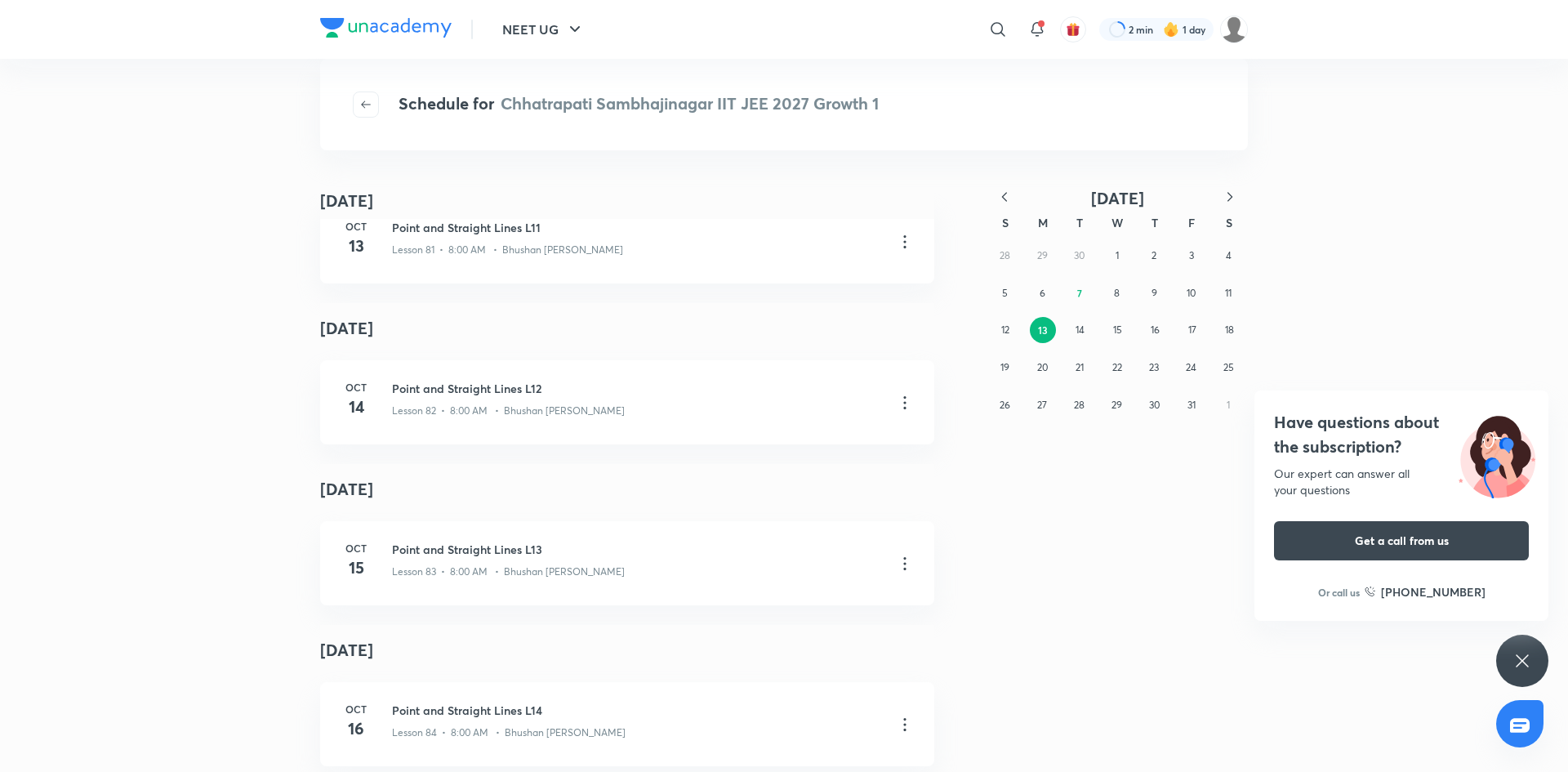
scroll to position [994, 0]
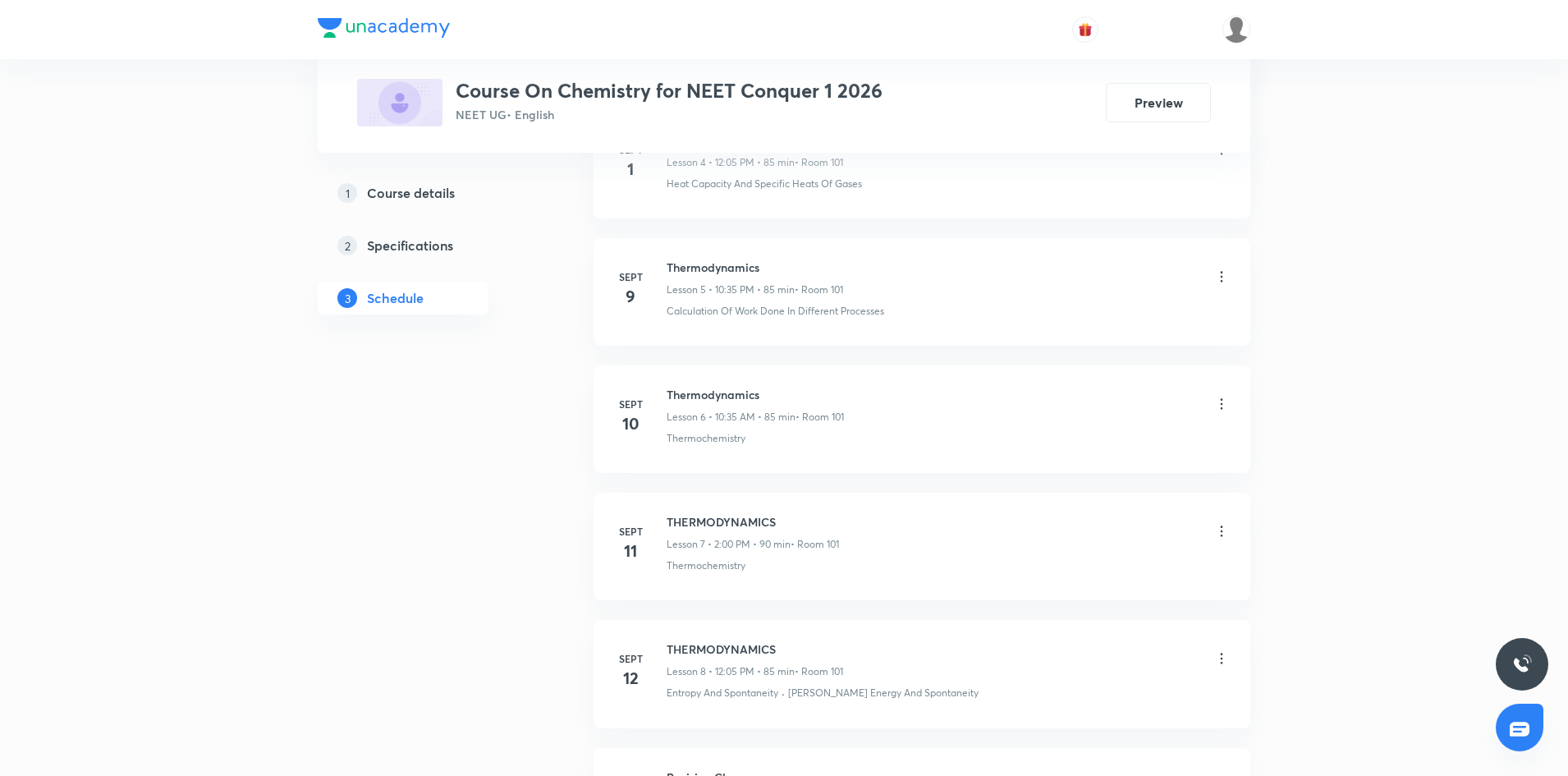
scroll to position [1607, 0]
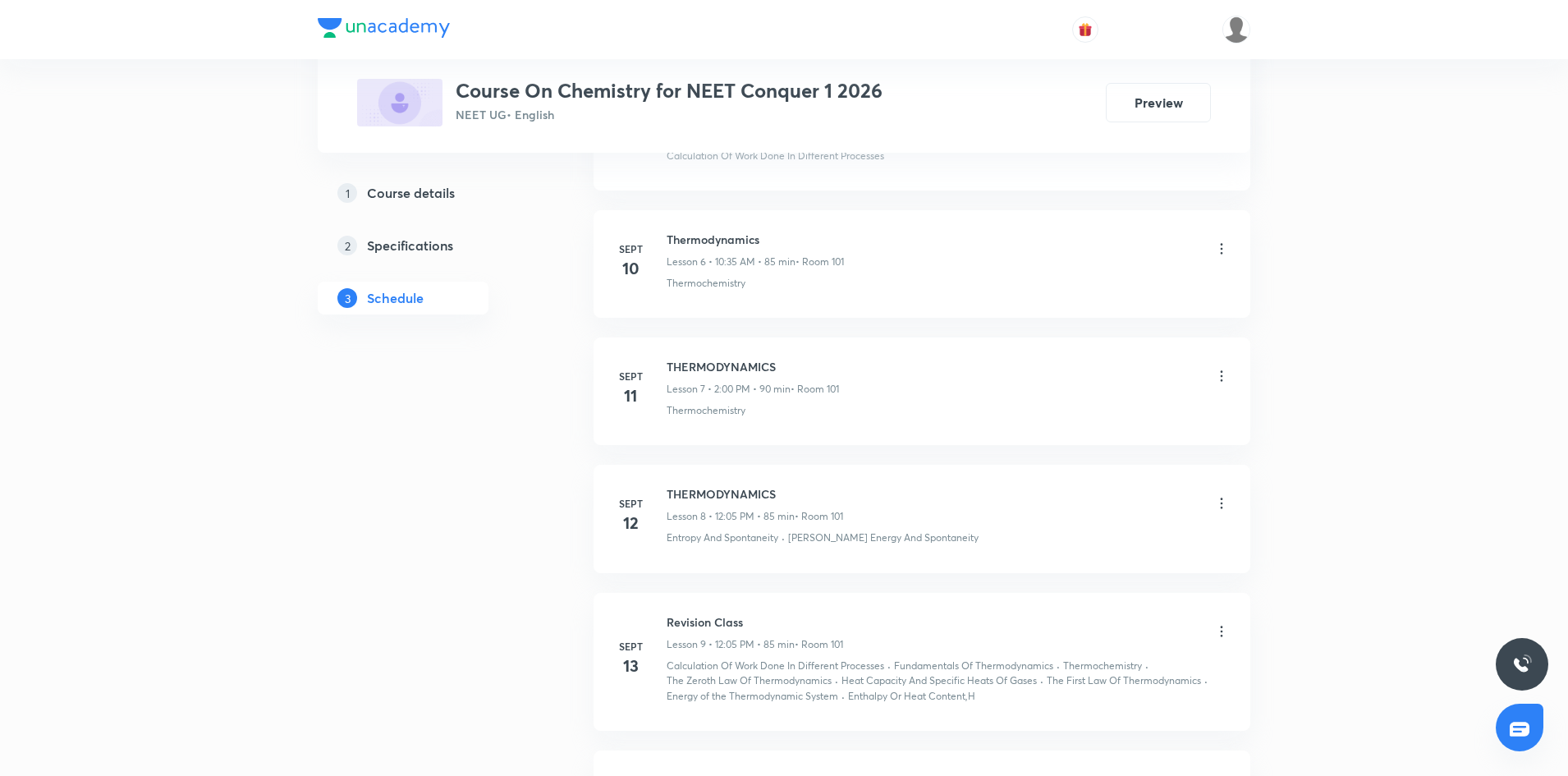
click at [1212, 382] on div "THERMODYNAMICS Lesson 7 • 2:00 PM • 90 min • Room 101" at bounding box center [948, 377] width 563 height 38
click at [1218, 379] on icon at bounding box center [1221, 376] width 16 height 16
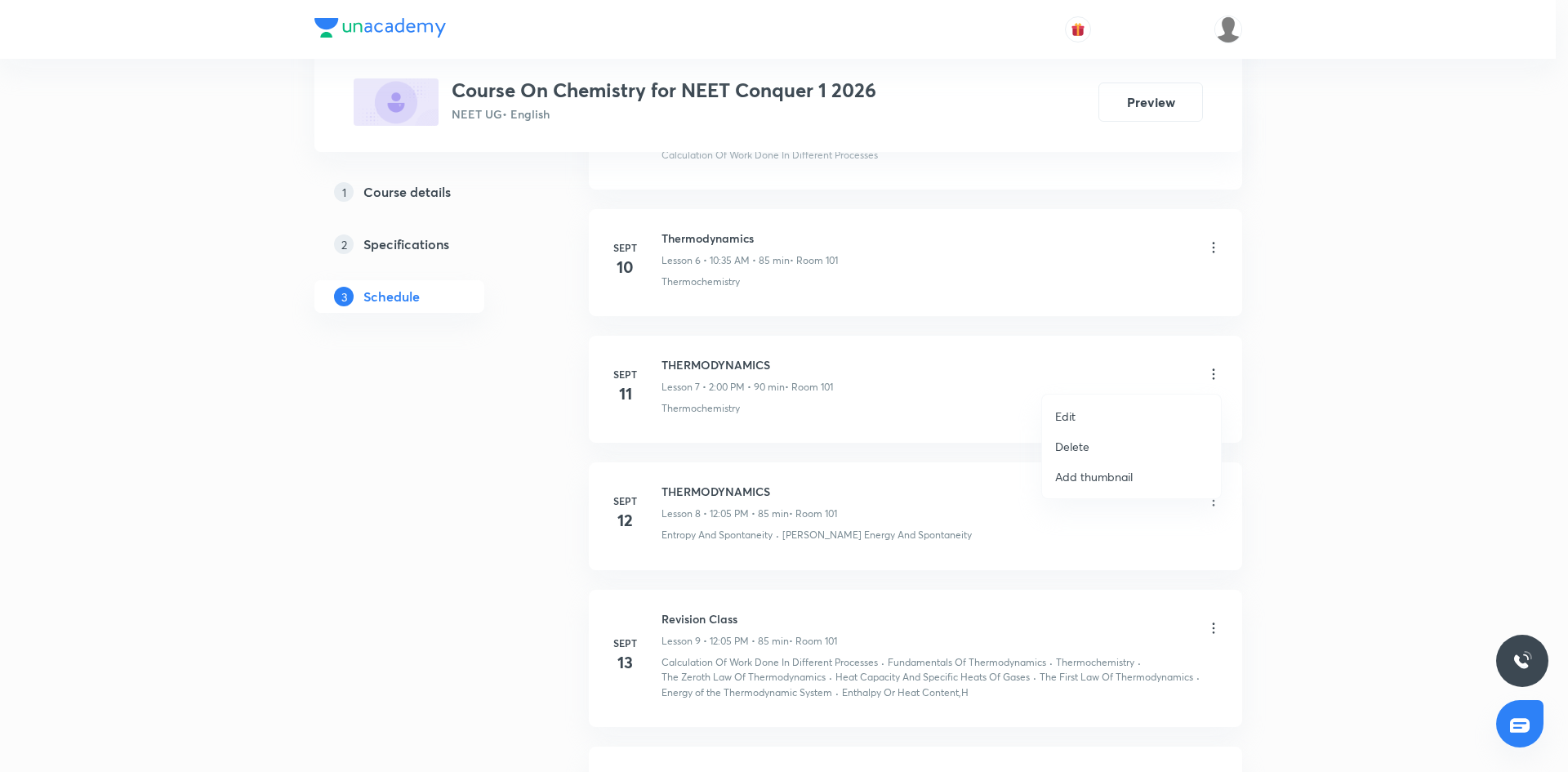
click at [1115, 406] on li "Edit" at bounding box center [1132, 415] width 179 height 30
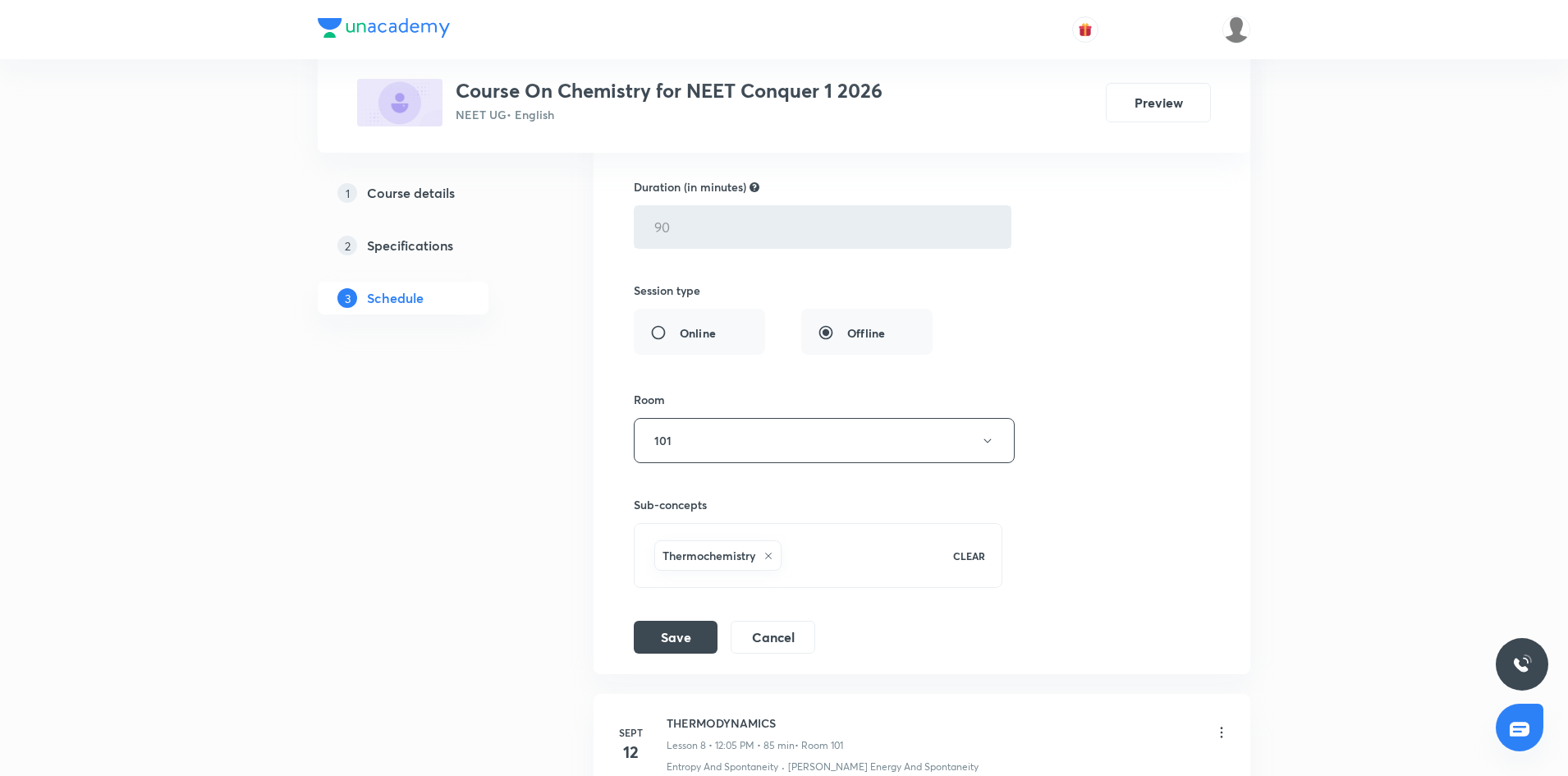
scroll to position [1247, 0]
